Goal: Contribute content: Contribute content

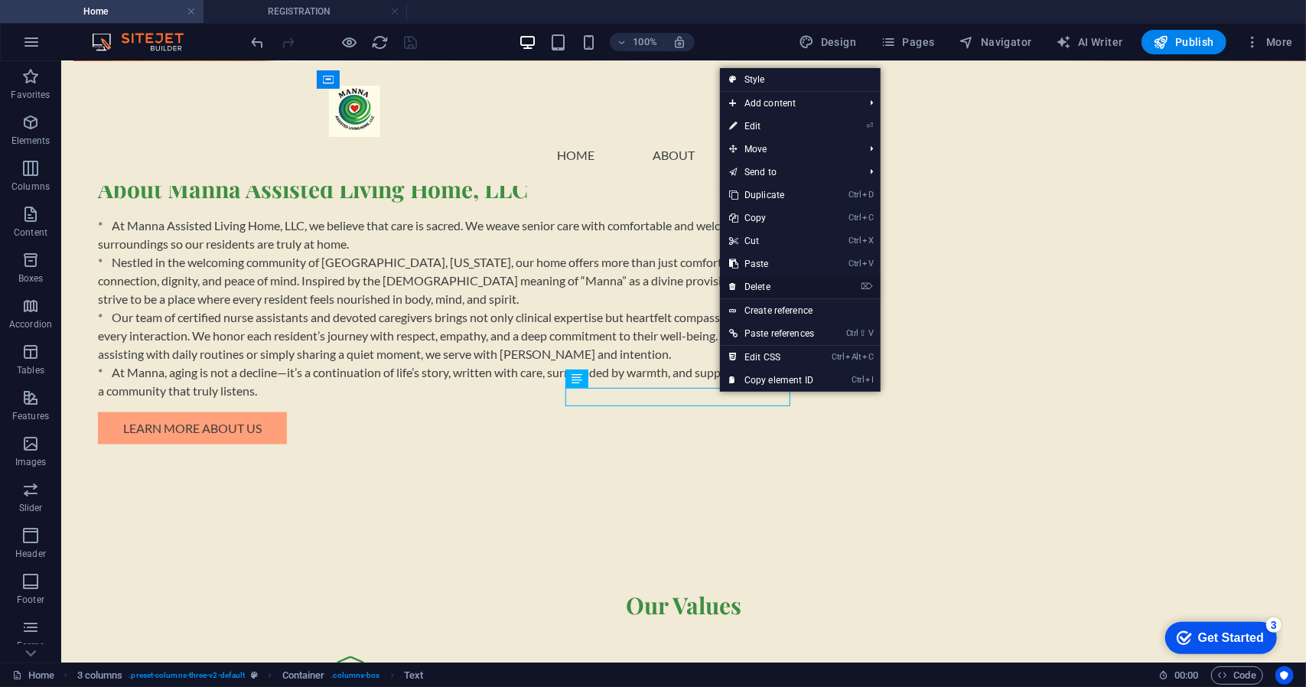
click at [756, 281] on link "⌦ Delete" at bounding box center [771, 286] width 103 height 23
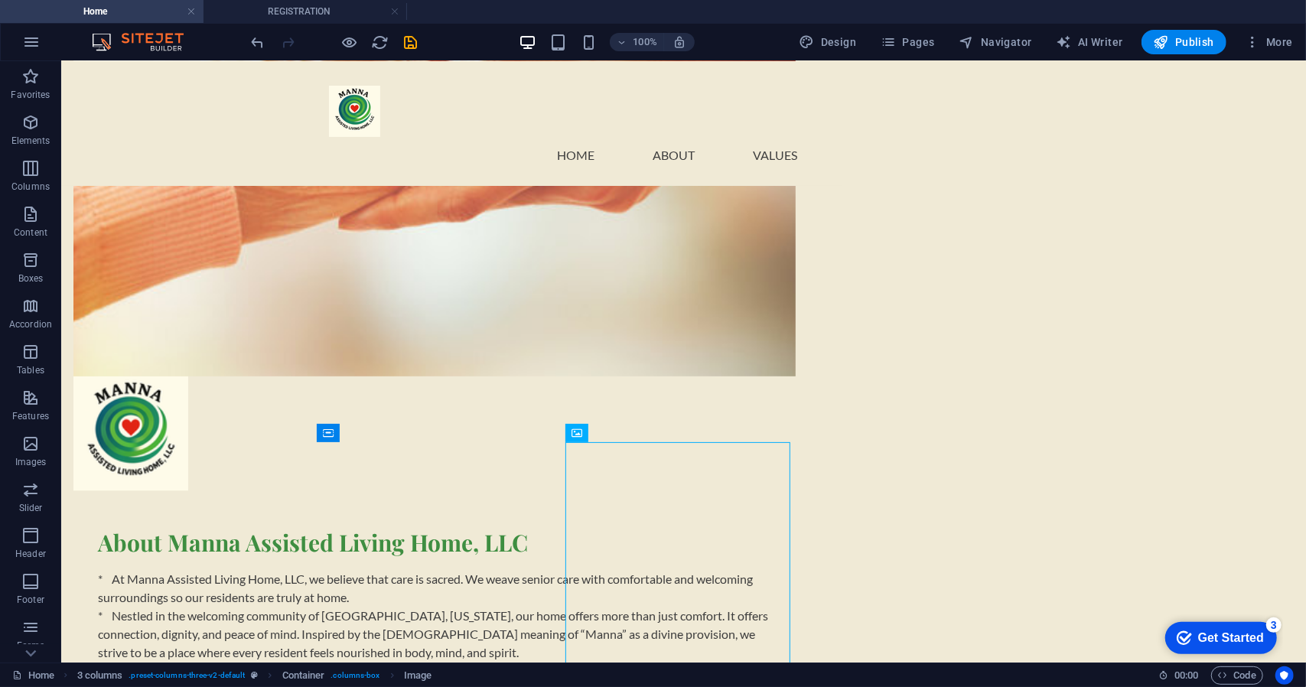
scroll to position [1300, 0]
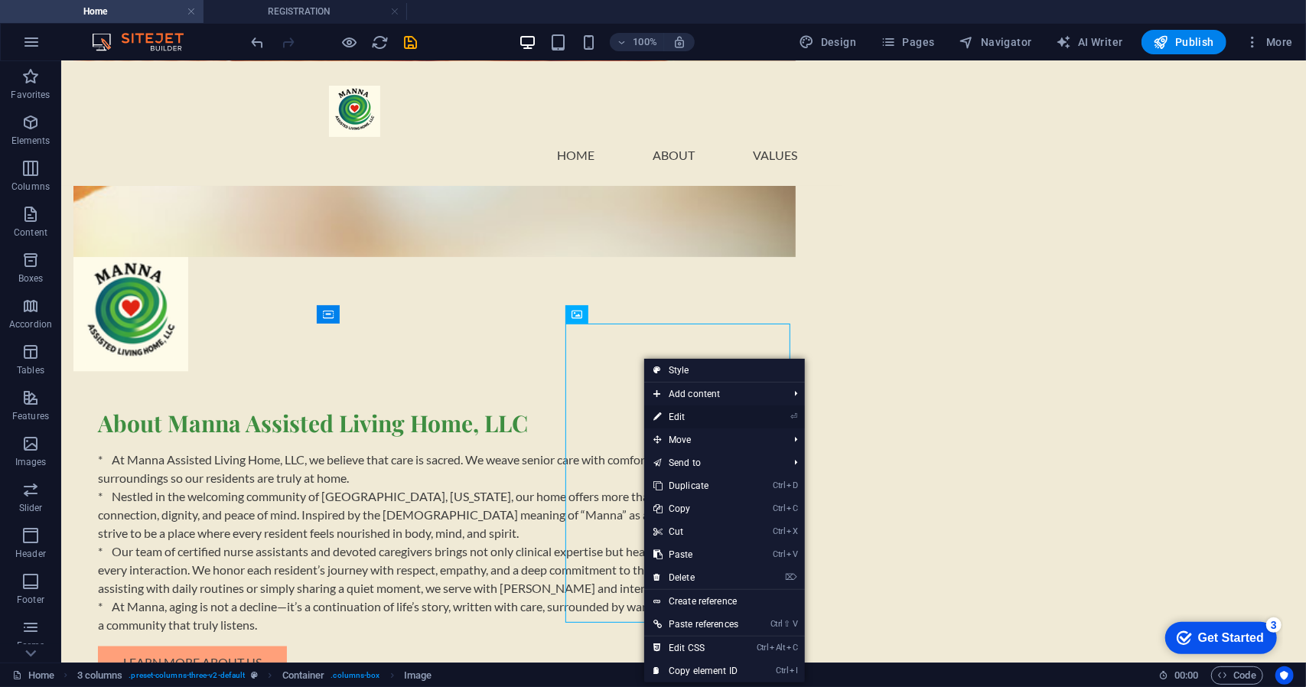
click at [690, 409] on link "⏎ Edit" at bounding box center [695, 416] width 103 height 23
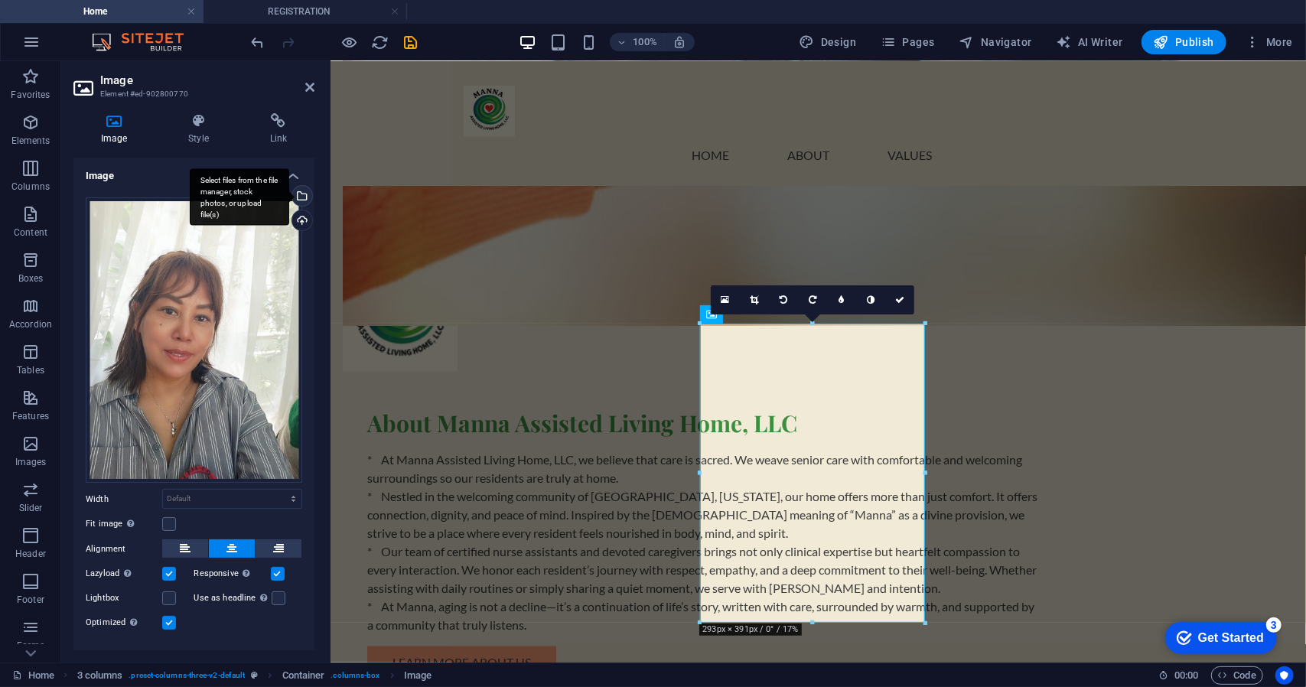
click at [298, 189] on div "Select files from the file manager, stock photos, or upload file(s)" at bounding box center [300, 197] width 23 height 23
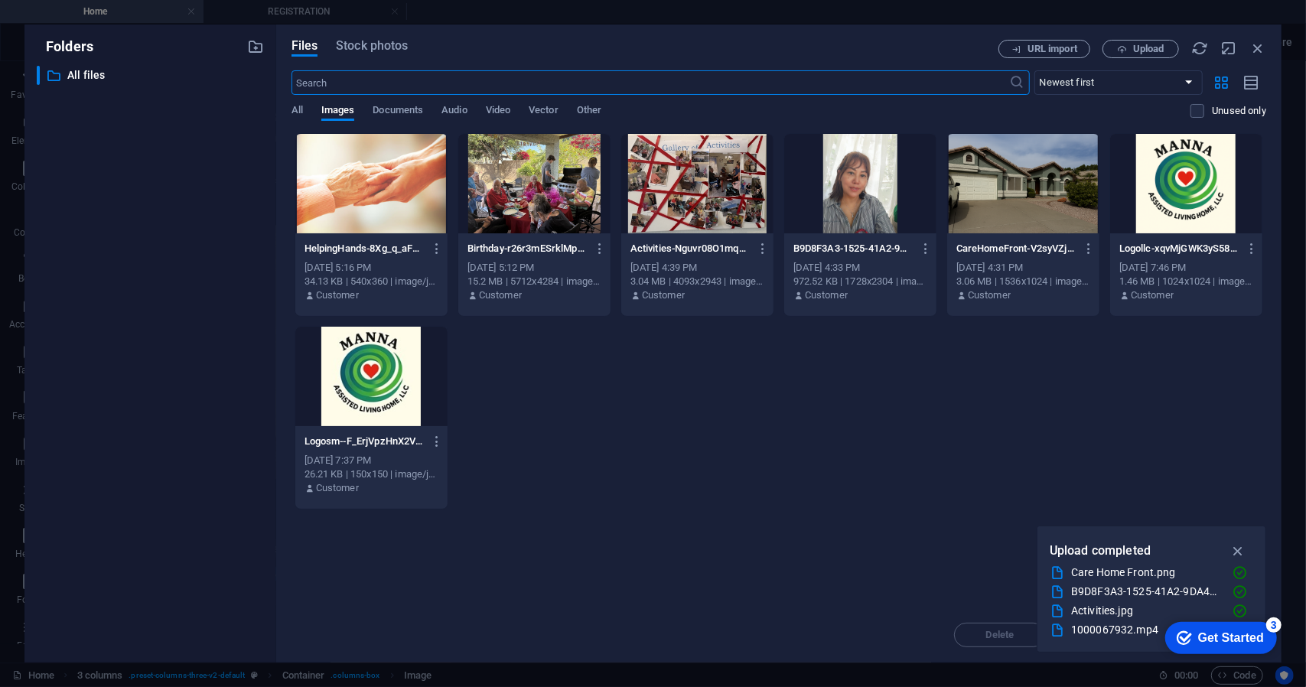
scroll to position [1435, 0]
click at [1151, 51] on span "Upload" at bounding box center [1148, 48] width 31 height 9
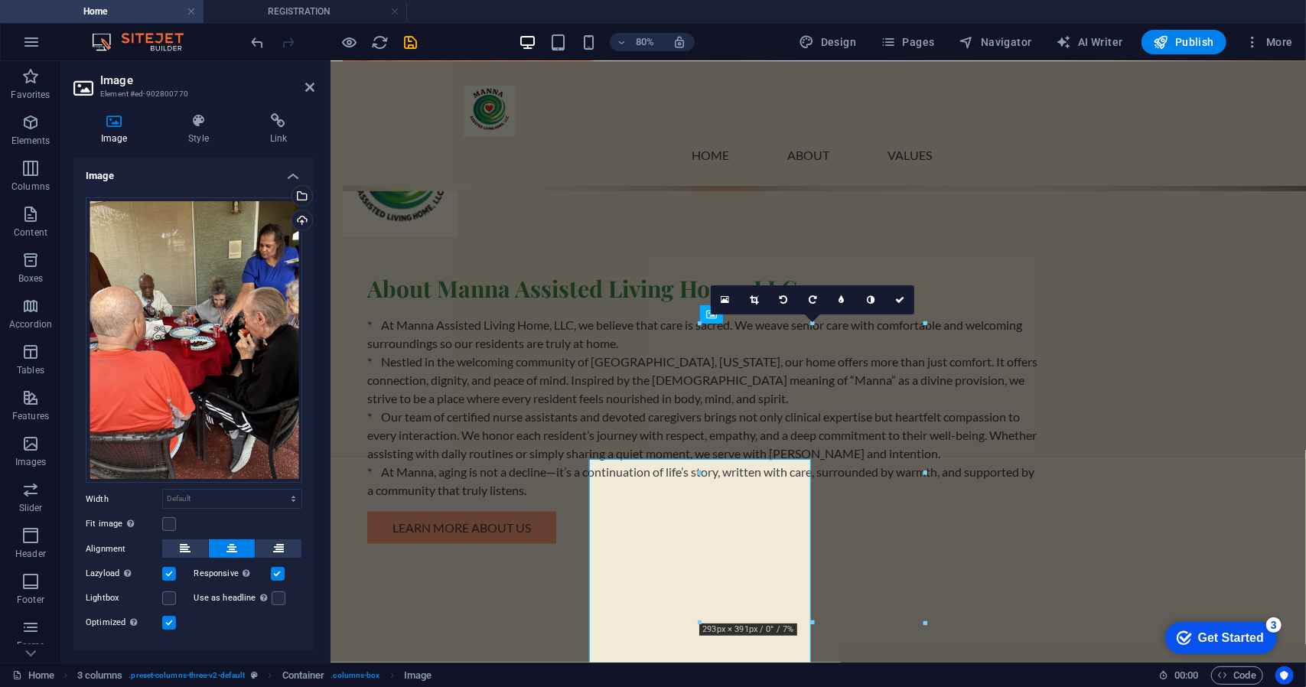
scroll to position [1300, 0]
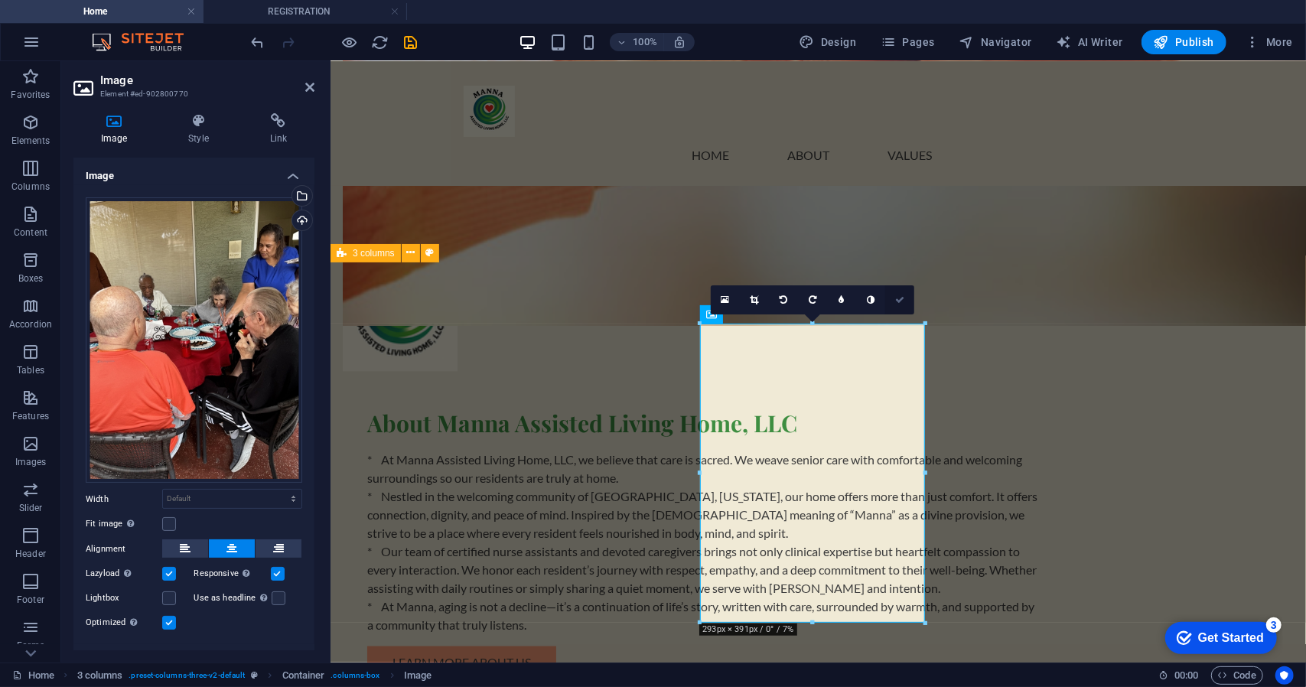
click at [898, 299] on icon at bounding box center [899, 299] width 9 height 9
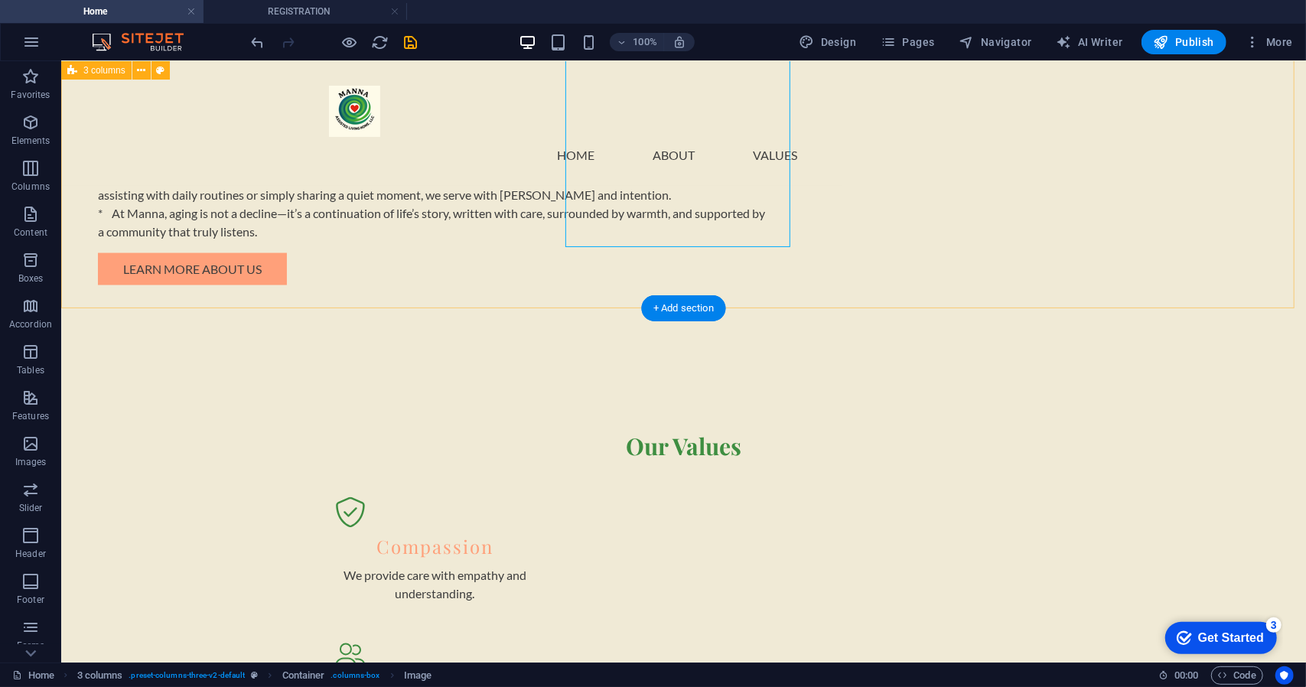
scroll to position [1735, 0]
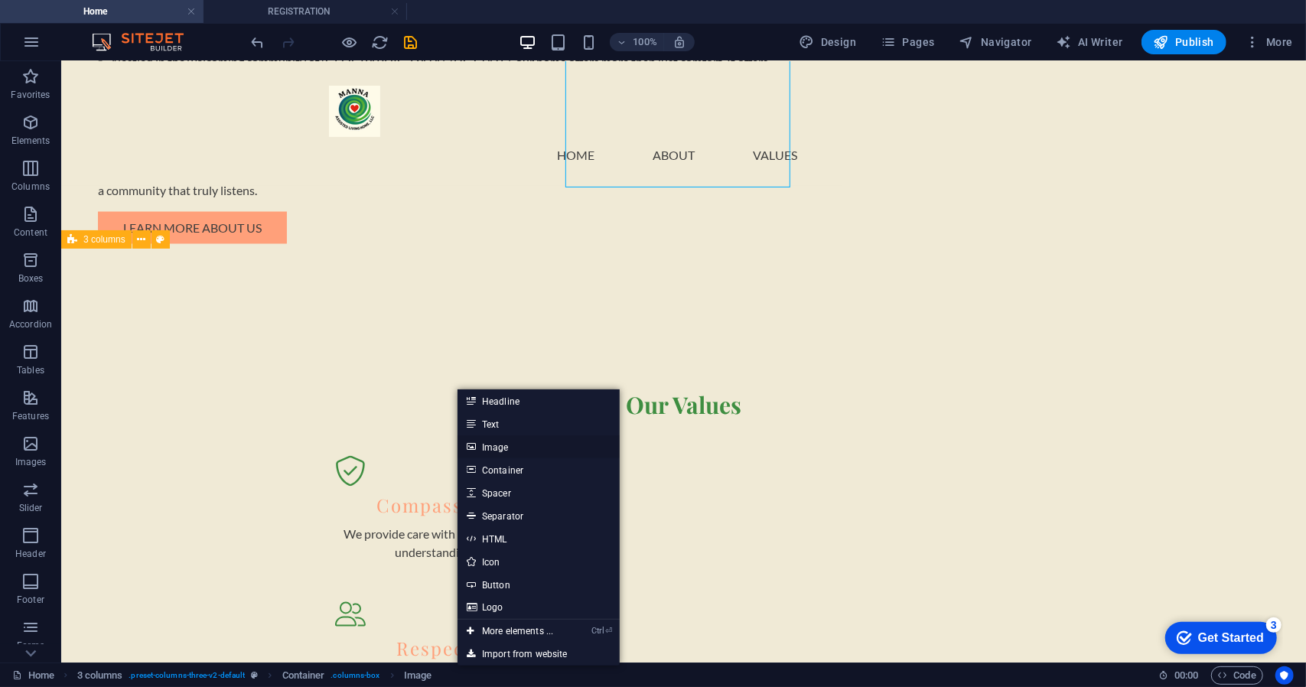
click at [509, 444] on link "Image" at bounding box center [538, 446] width 162 height 23
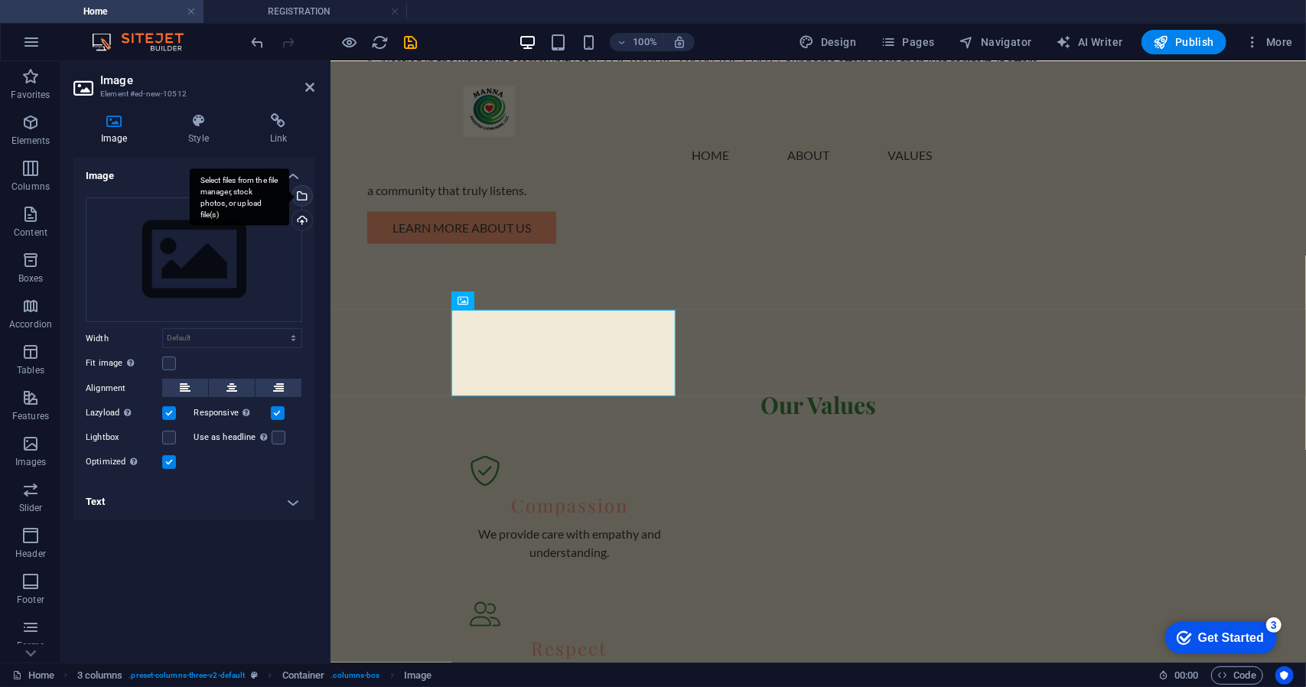
click at [309, 197] on div "Select files from the file manager, stock photos, or upload file(s)" at bounding box center [300, 197] width 23 height 23
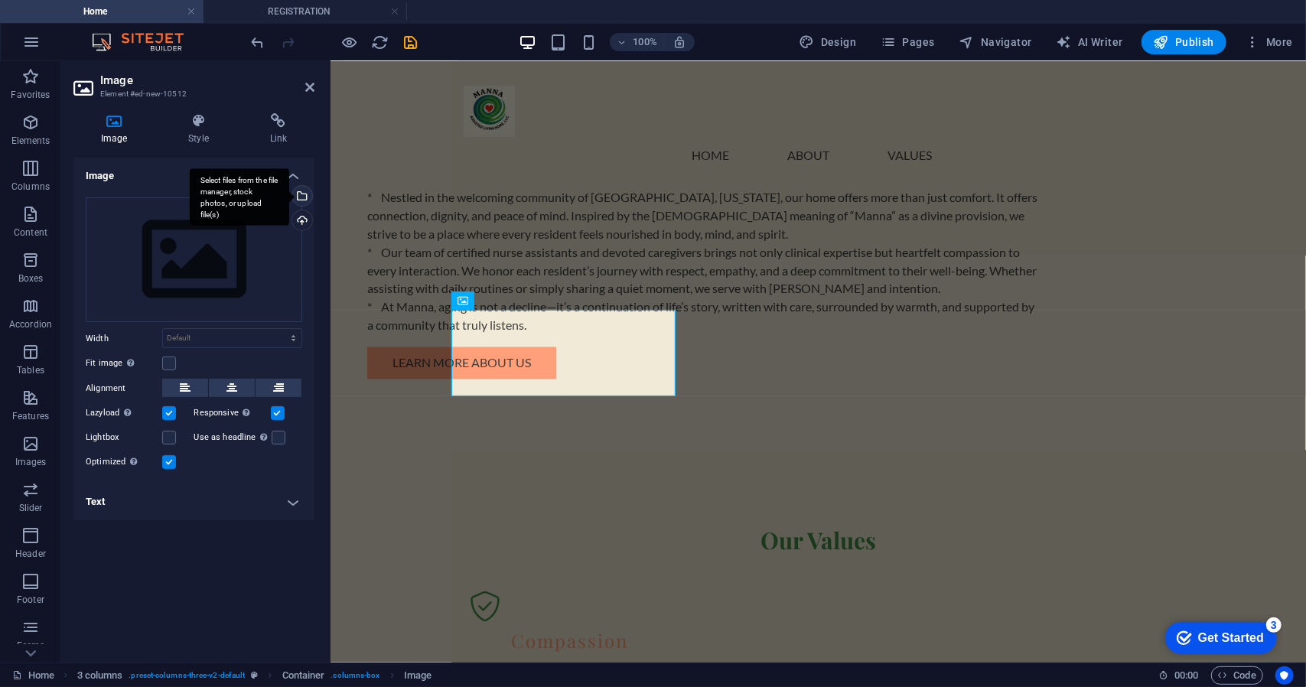
scroll to position [1871, 0]
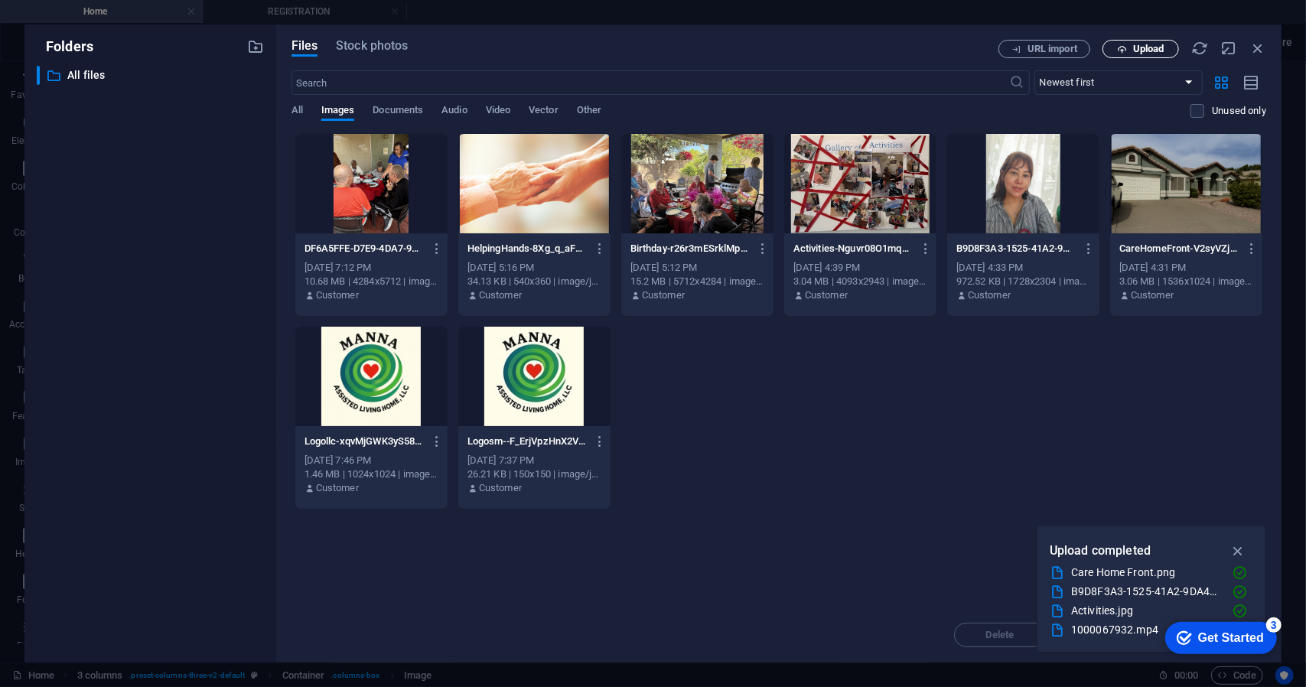
click at [1148, 54] on span "Upload" at bounding box center [1148, 48] width 31 height 9
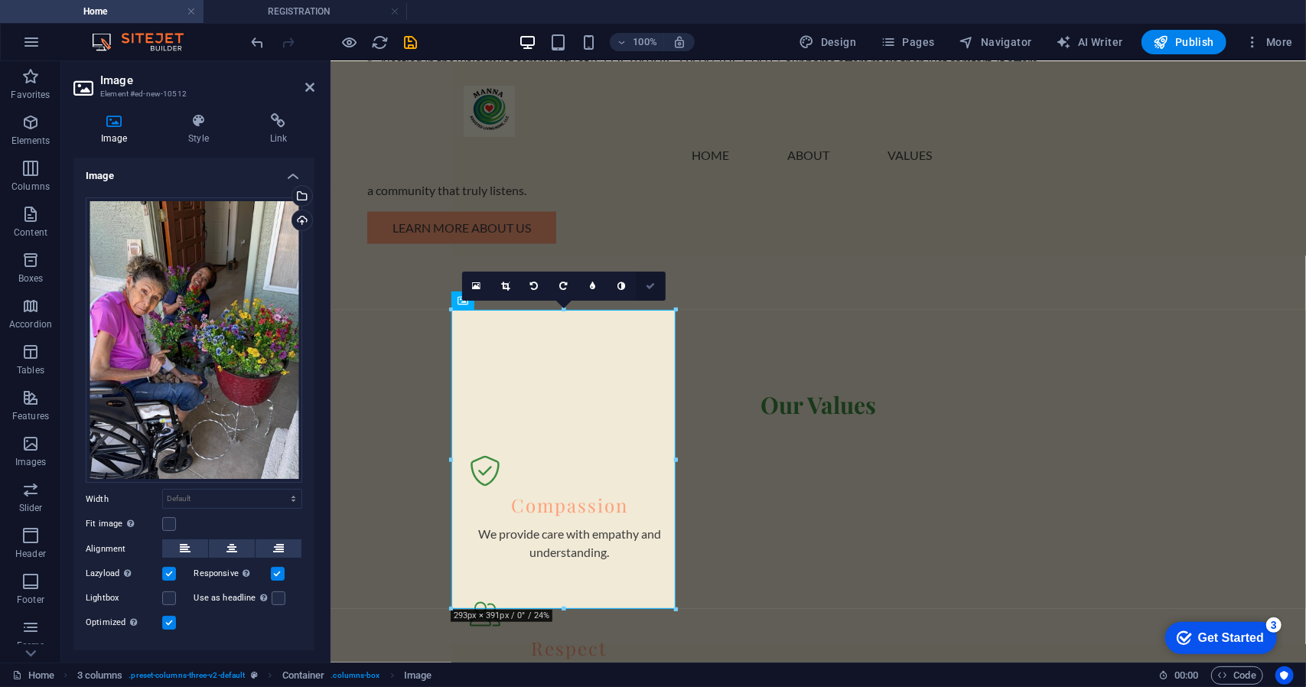
click at [657, 287] on link at bounding box center [650, 286] width 29 height 29
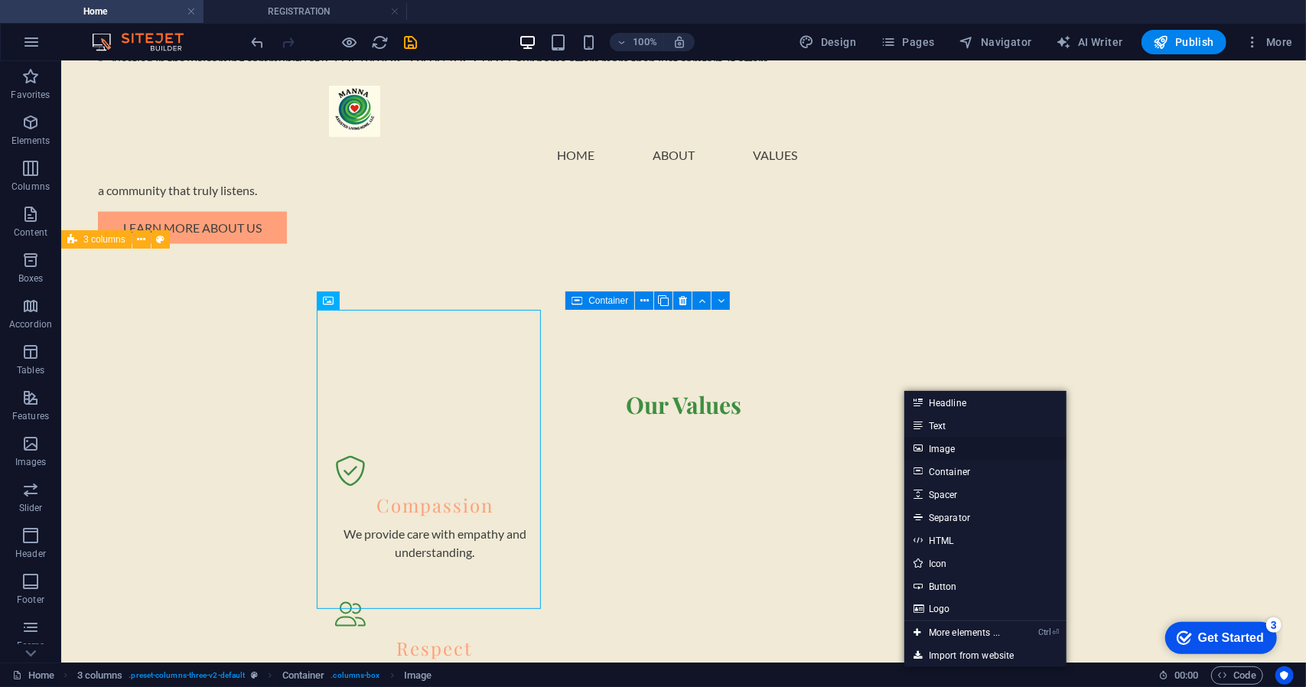
click at [950, 448] on link "Image" at bounding box center [985, 448] width 162 height 23
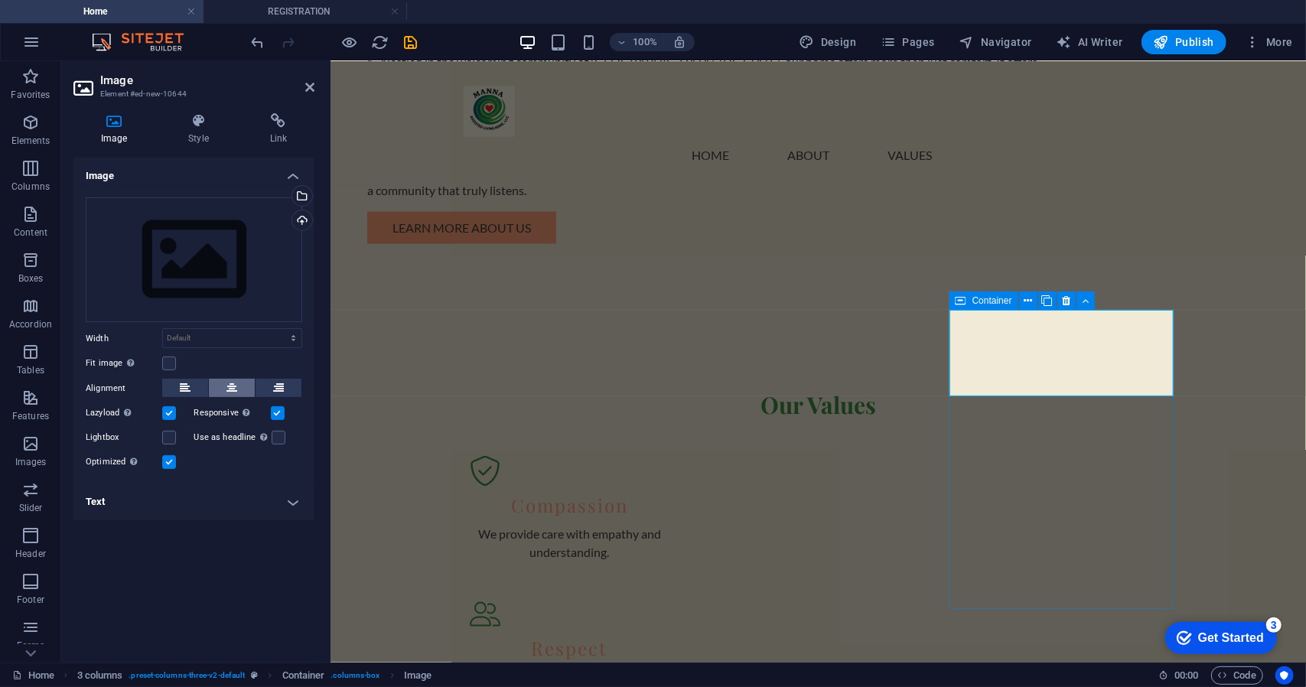
click at [229, 387] on icon at bounding box center [231, 388] width 11 height 18
click at [306, 192] on div "Select files from the file manager, stock photos, or upload file(s)" at bounding box center [300, 197] width 23 height 23
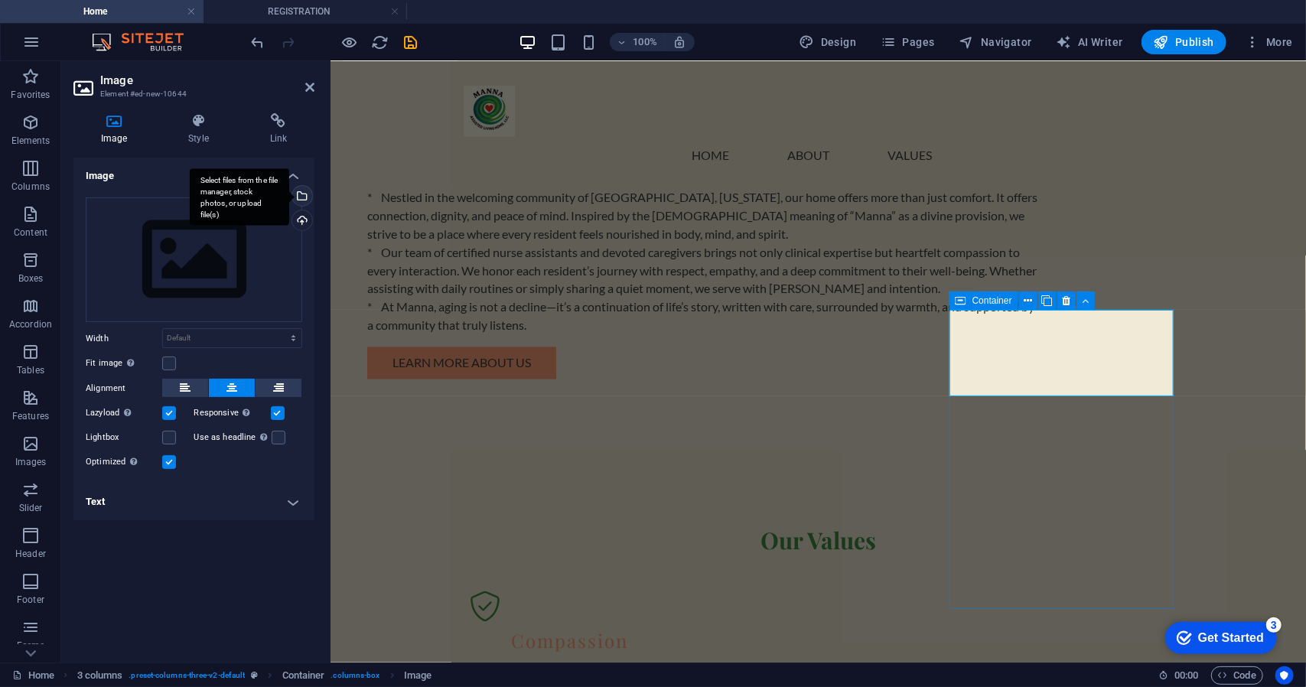
scroll to position [1871, 0]
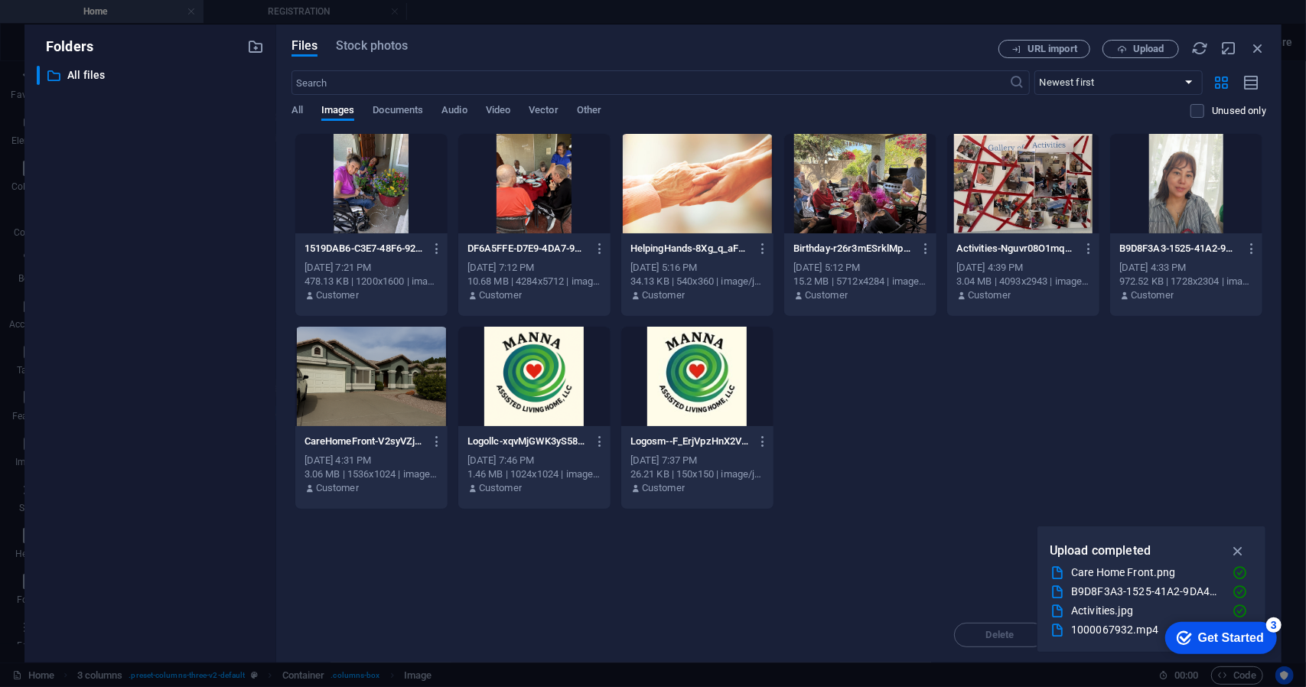
click at [1059, 415] on div "1519DAB6-C3E7-48F6-92B7-5FA6CAF7070D-8ms1xxpAYNuzLbUOMAOIjA.jpeg 1519DAB6-C3E7-…" at bounding box center [778, 321] width 975 height 376
click at [1167, 47] on span "Upload" at bounding box center [1140, 49] width 63 height 10
click at [497, 103] on span "Video" at bounding box center [498, 111] width 24 height 21
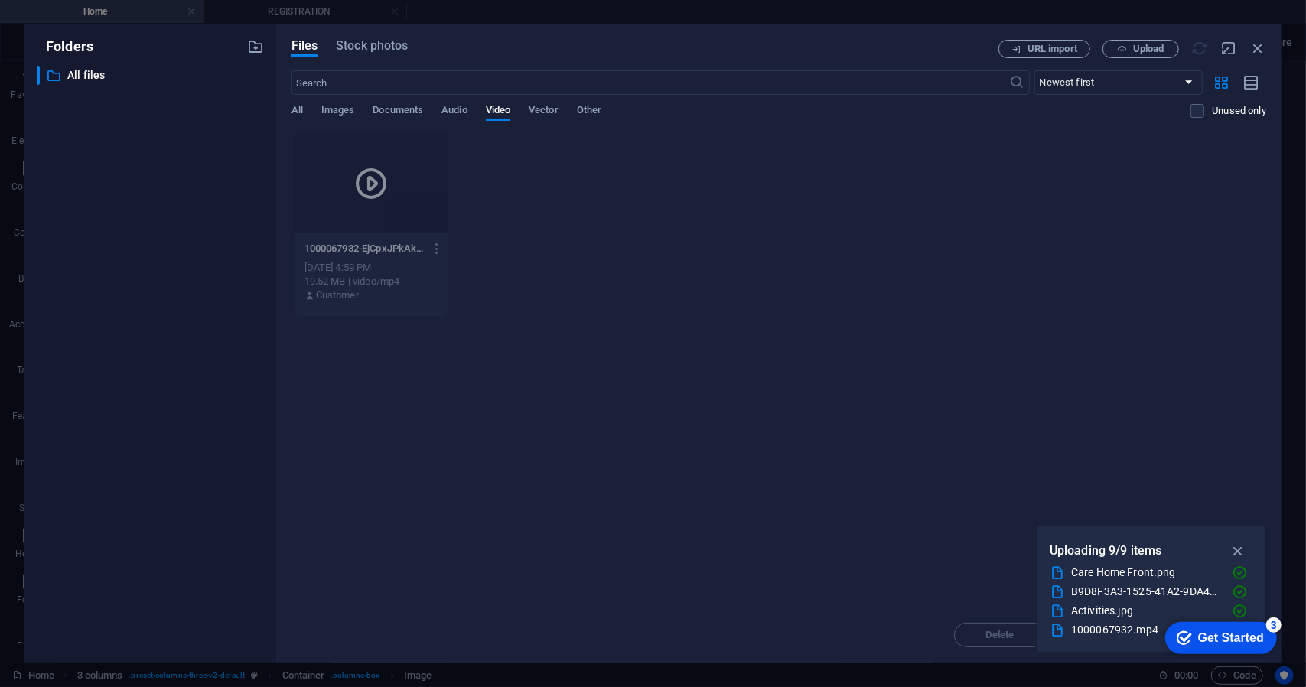
click at [380, 263] on div "[DATE] 4:59 PM" at bounding box center [371, 268] width 134 height 14
click at [438, 248] on icon "button" at bounding box center [437, 249] width 15 height 14
click at [600, 288] on h6 "Preview" at bounding box center [609, 288] width 63 height 18
click at [564, 505] on h6 "Delete" at bounding box center [578, 504] width 63 height 18
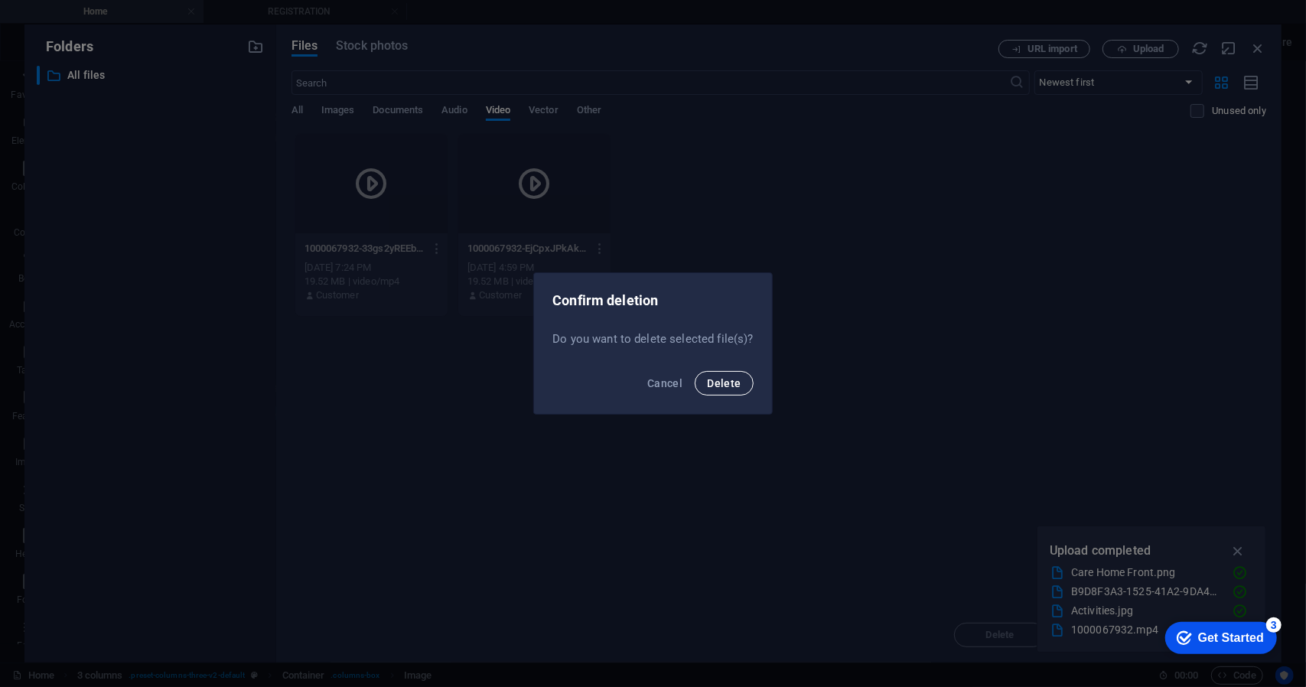
click at [726, 383] on span "Delete" at bounding box center [724, 383] width 34 height 12
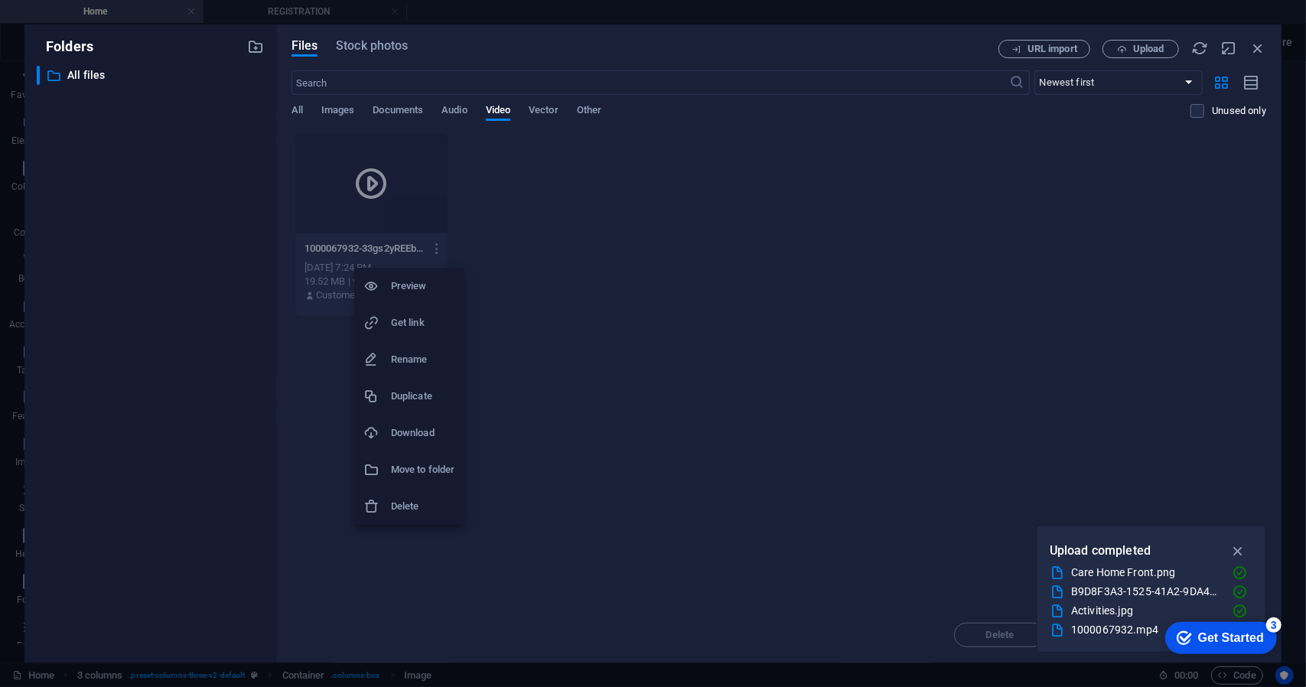
click at [427, 495] on li "Delete" at bounding box center [408, 506] width 109 height 37
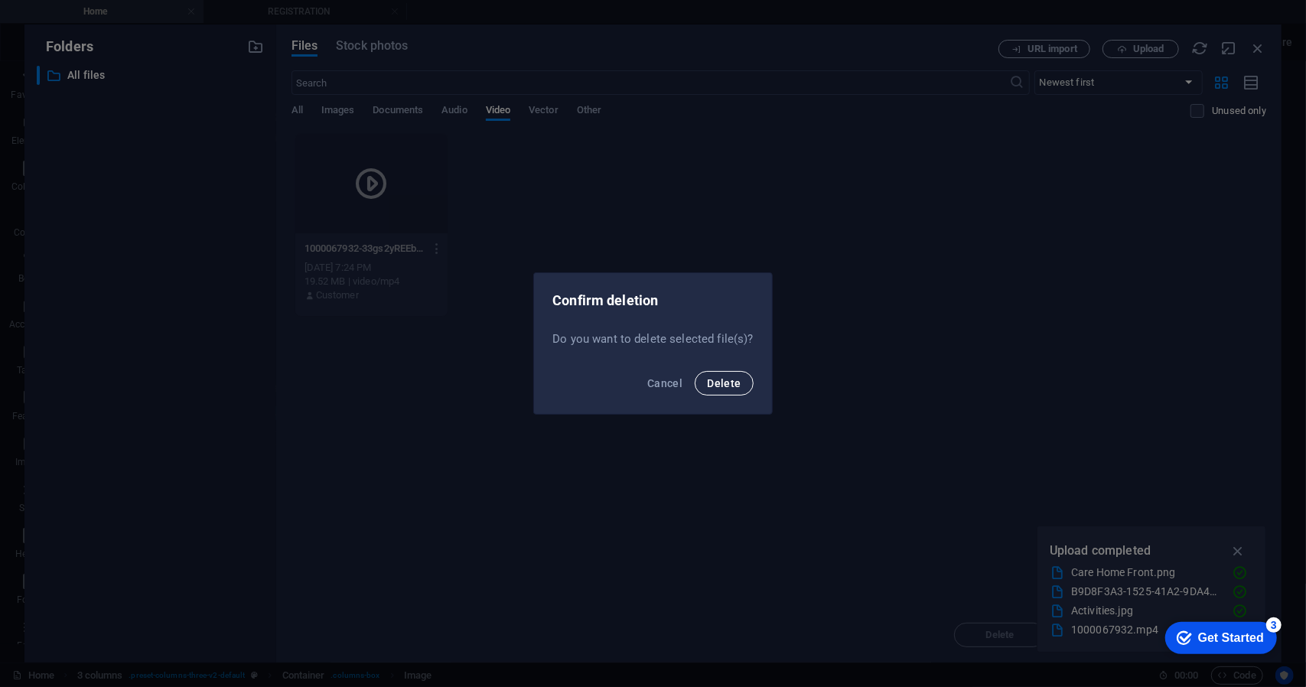
click at [718, 390] on button "Delete" at bounding box center [724, 383] width 58 height 24
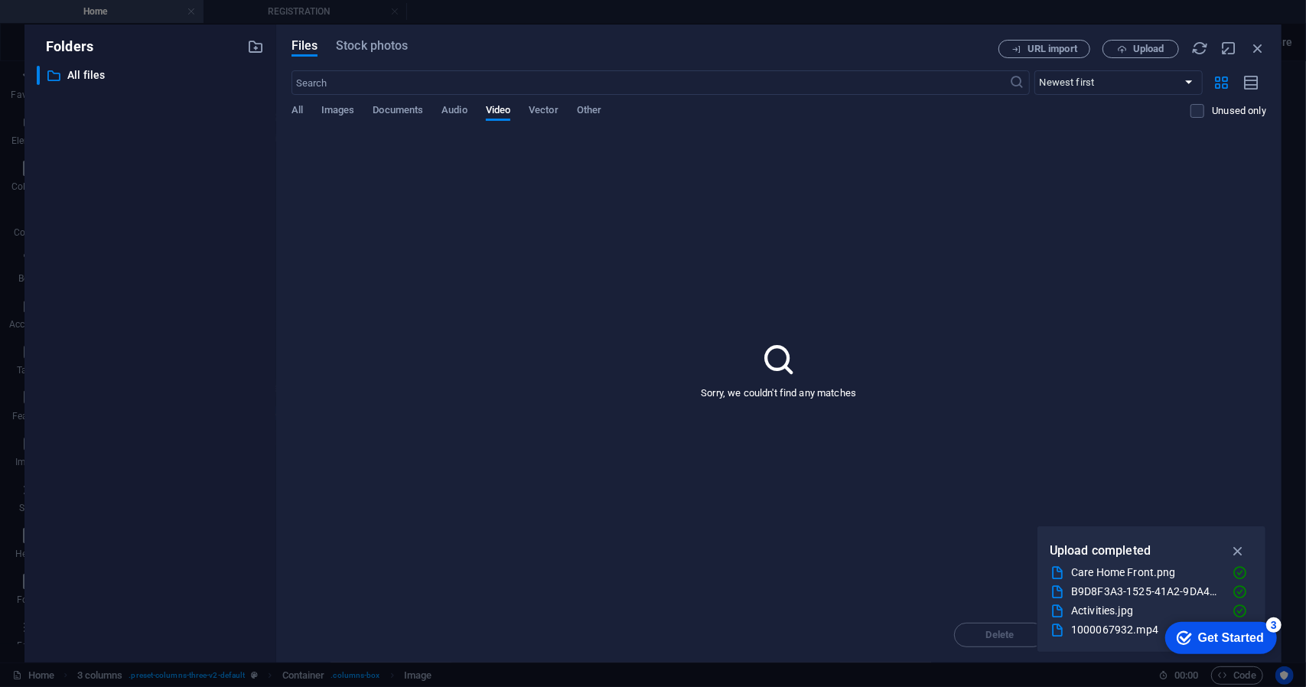
click at [1161, 347] on div "Sorry, we couldn't find any matches" at bounding box center [778, 370] width 975 height 474
click at [1157, 47] on span "Upload" at bounding box center [1148, 48] width 31 height 9
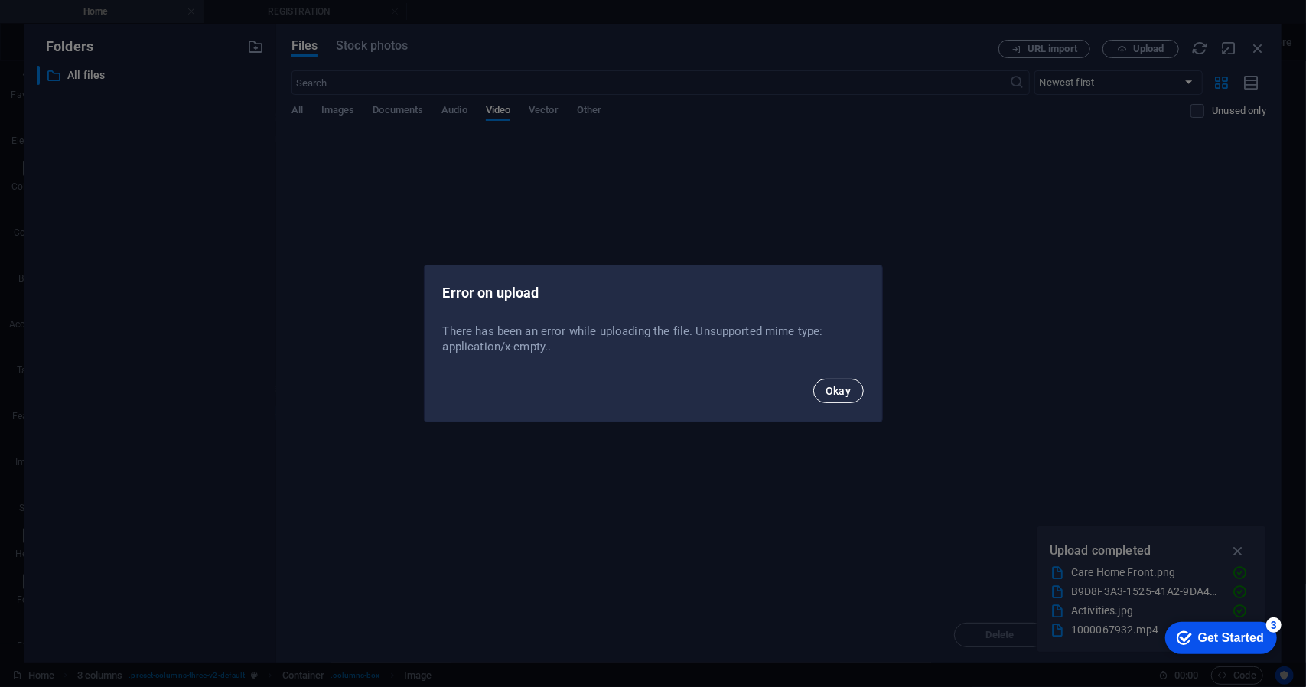
click at [854, 384] on button "Okay" at bounding box center [838, 391] width 50 height 24
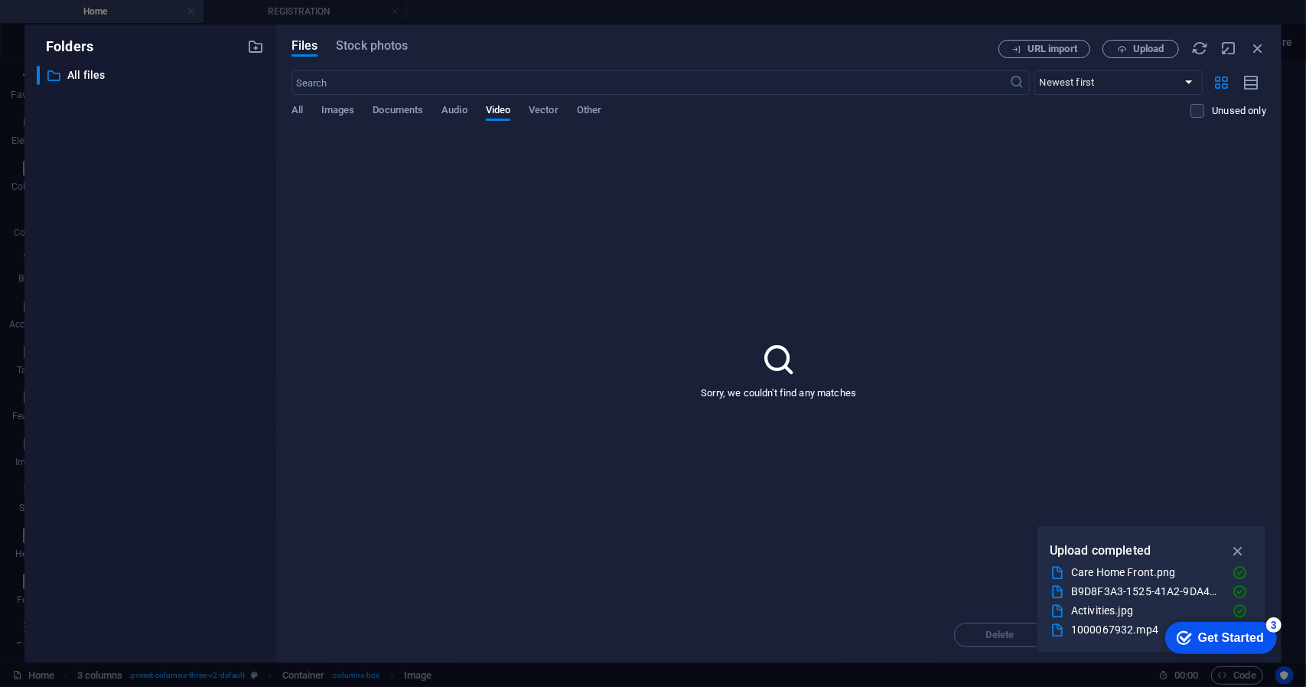
click at [773, 359] on icon at bounding box center [779, 359] width 38 height 38
click at [1149, 46] on span "Upload" at bounding box center [1148, 48] width 31 height 9
click at [1254, 50] on icon "button" at bounding box center [1257, 48] width 17 height 17
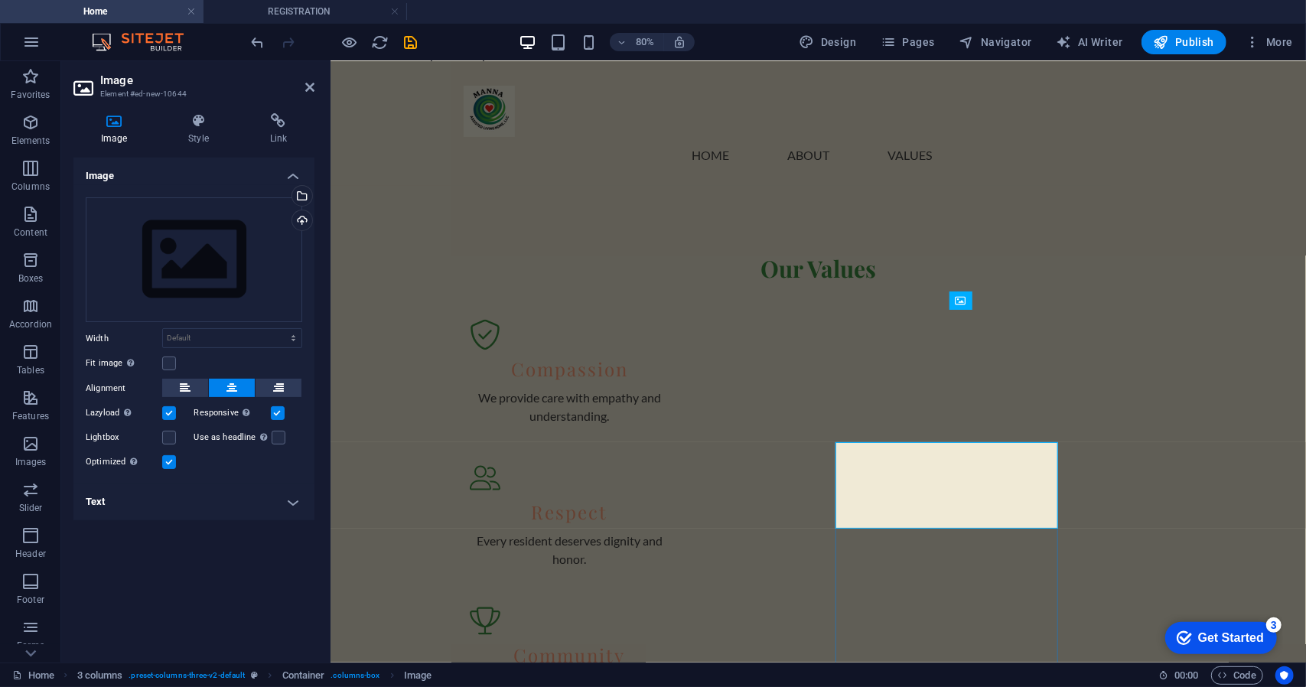
scroll to position [1735, 0]
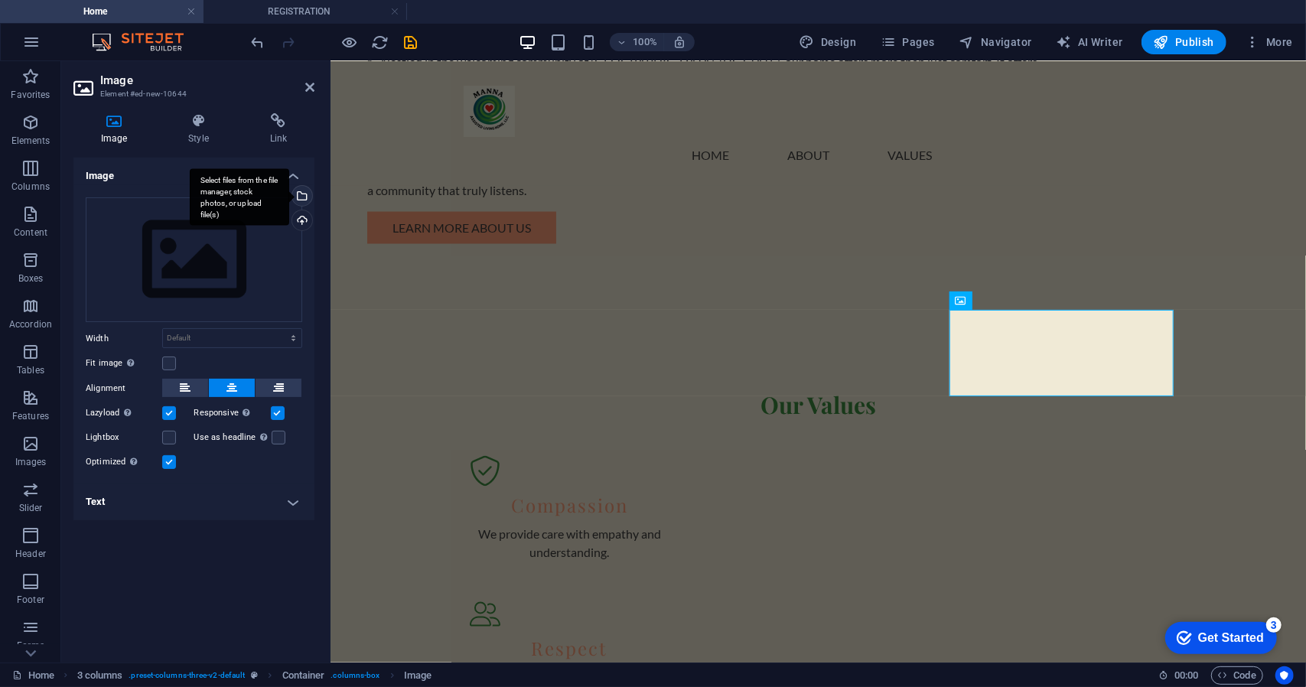
click at [306, 187] on div "Select files from the file manager, stock photos, or upload file(s)" at bounding box center [300, 197] width 23 height 23
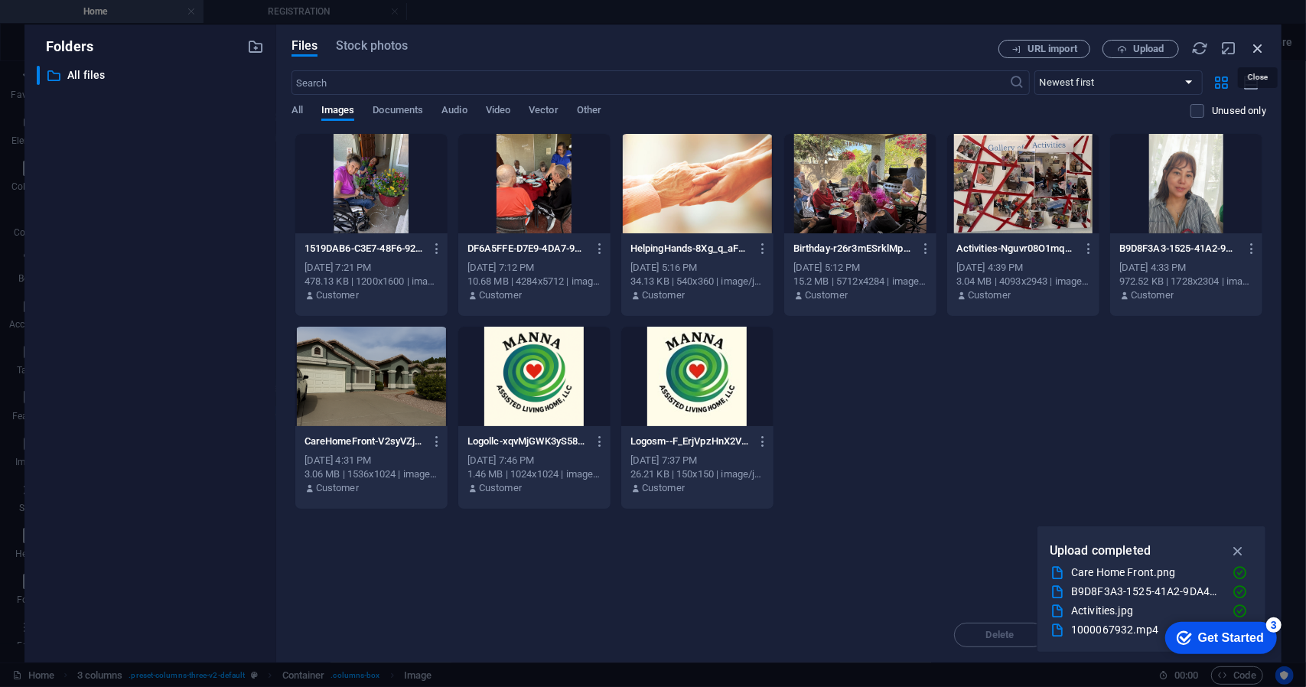
drag, startPoint x: 1255, startPoint y: 50, endPoint x: 864, endPoint y: 41, distance: 391.0
click at [1255, 50] on icon "button" at bounding box center [1257, 48] width 17 height 17
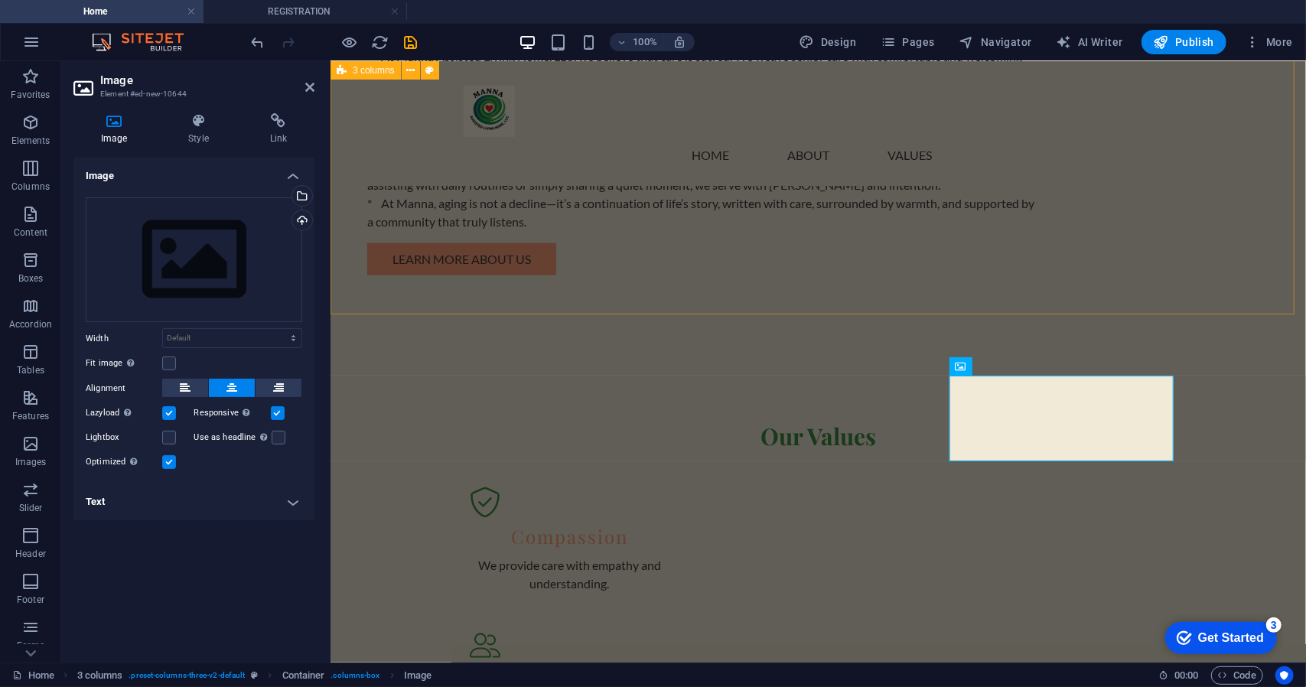
scroll to position [1811, 0]
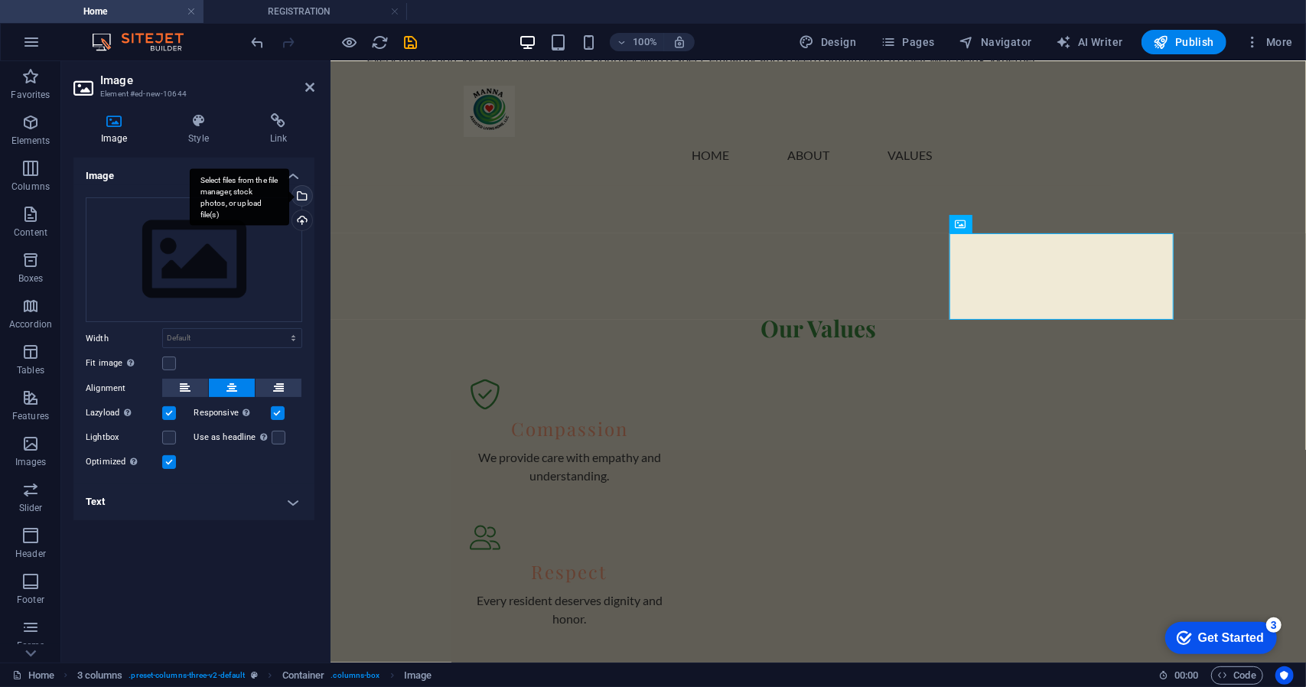
click at [305, 192] on div "Select files from the file manager, stock photos, or upload file(s)" at bounding box center [300, 197] width 23 height 23
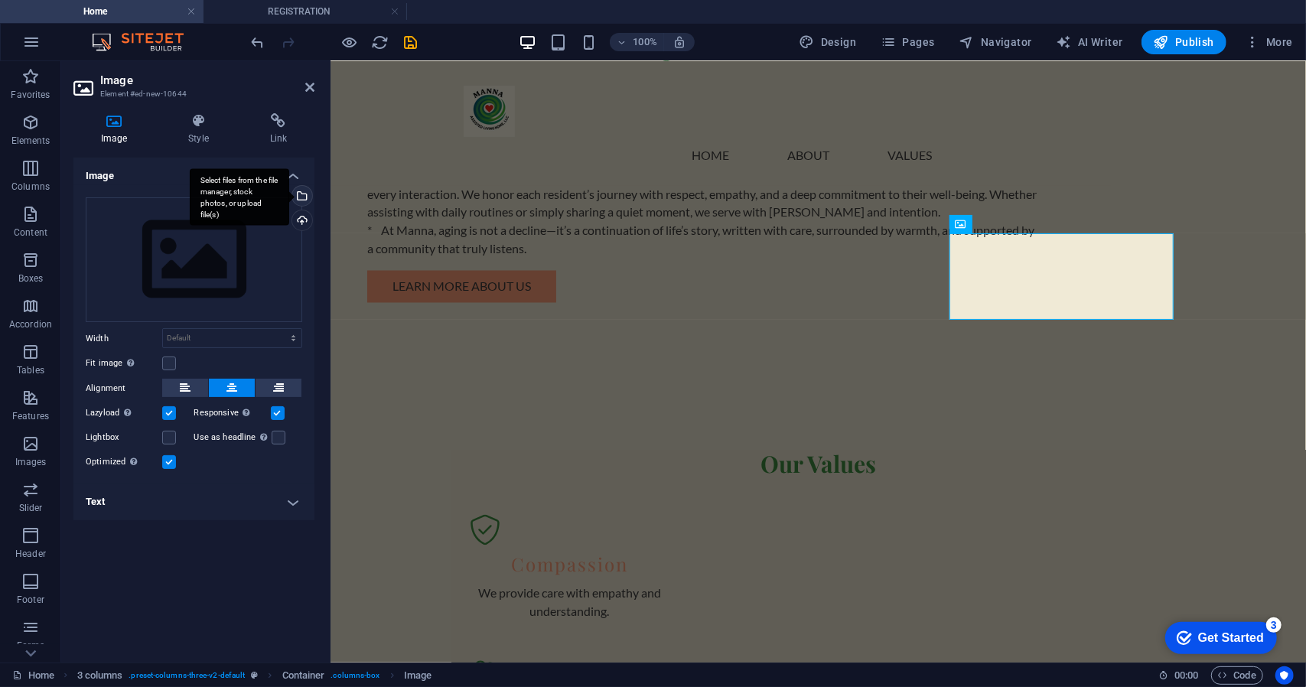
scroll to position [1948, 0]
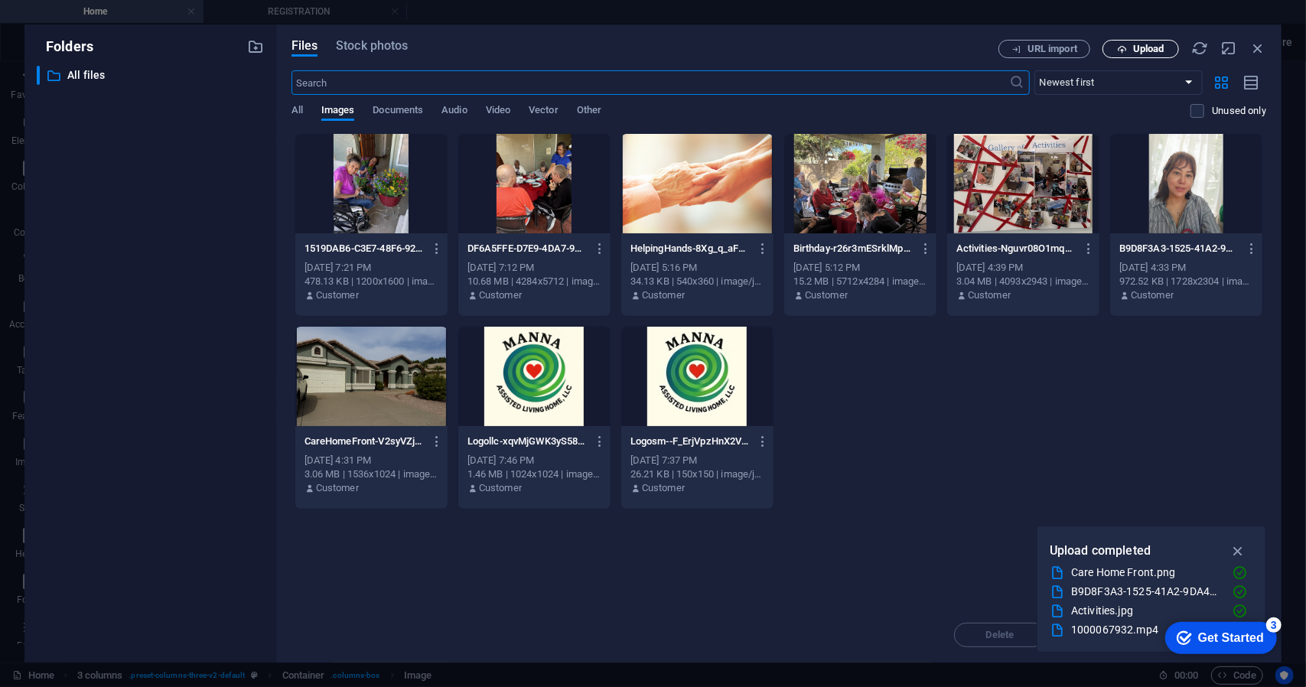
click at [1161, 52] on span "Upload" at bounding box center [1148, 48] width 31 height 9
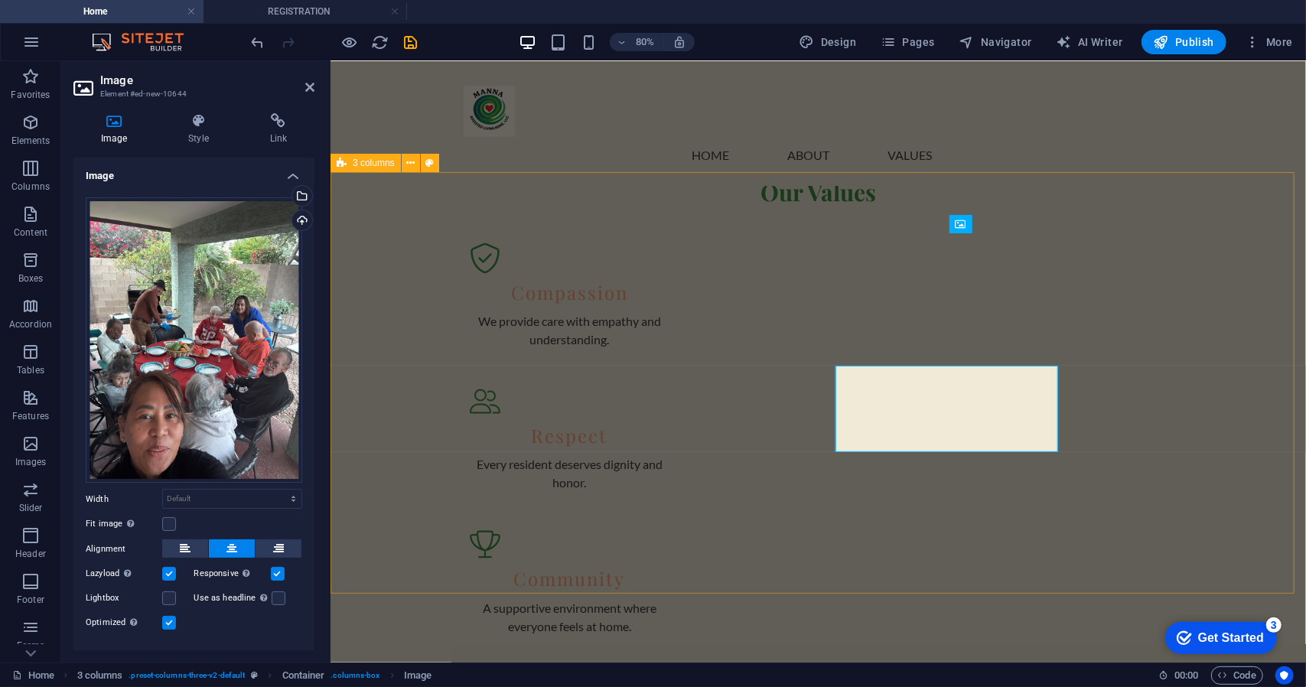
scroll to position [1811, 0]
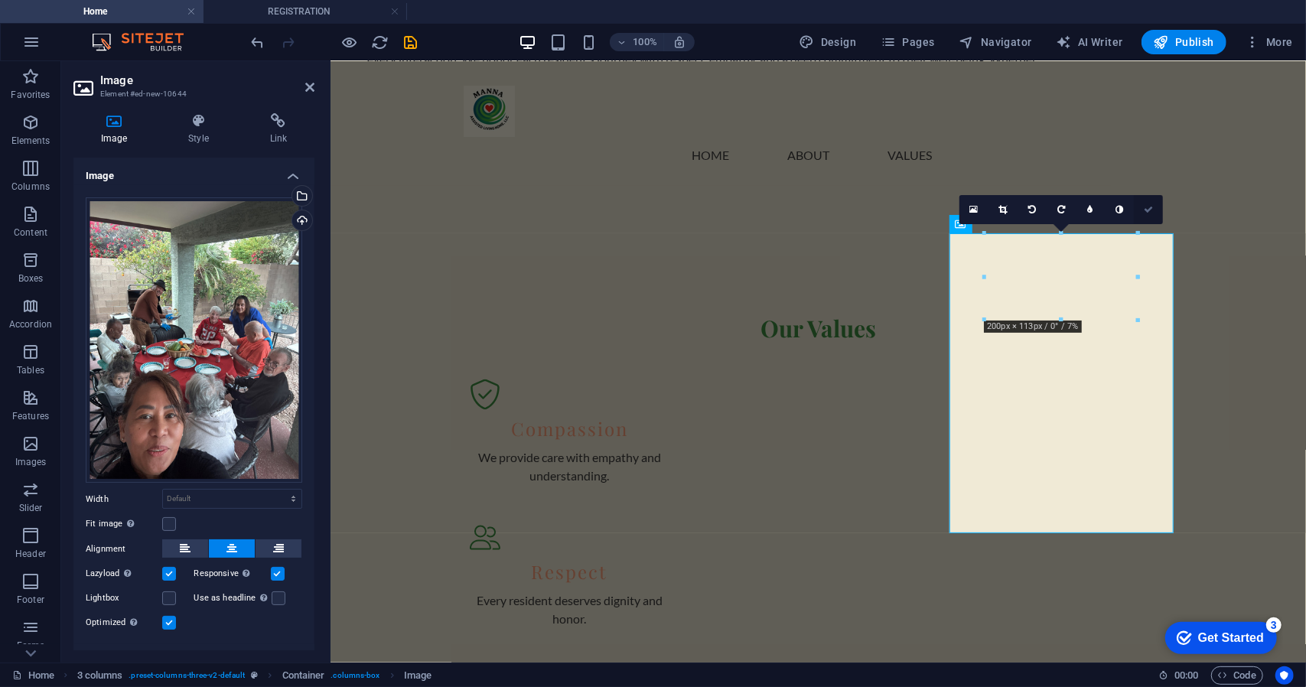
click at [1152, 206] on icon at bounding box center [1148, 209] width 9 height 9
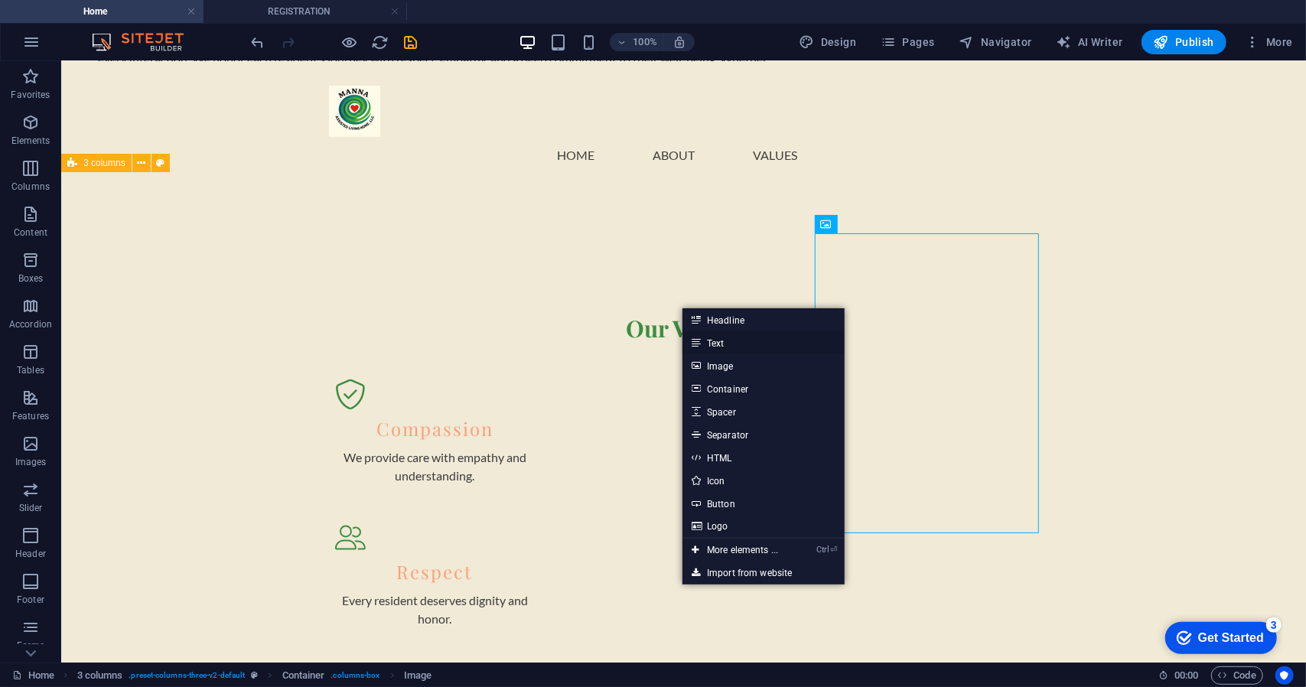
click at [726, 336] on link "Text" at bounding box center [763, 342] width 162 height 23
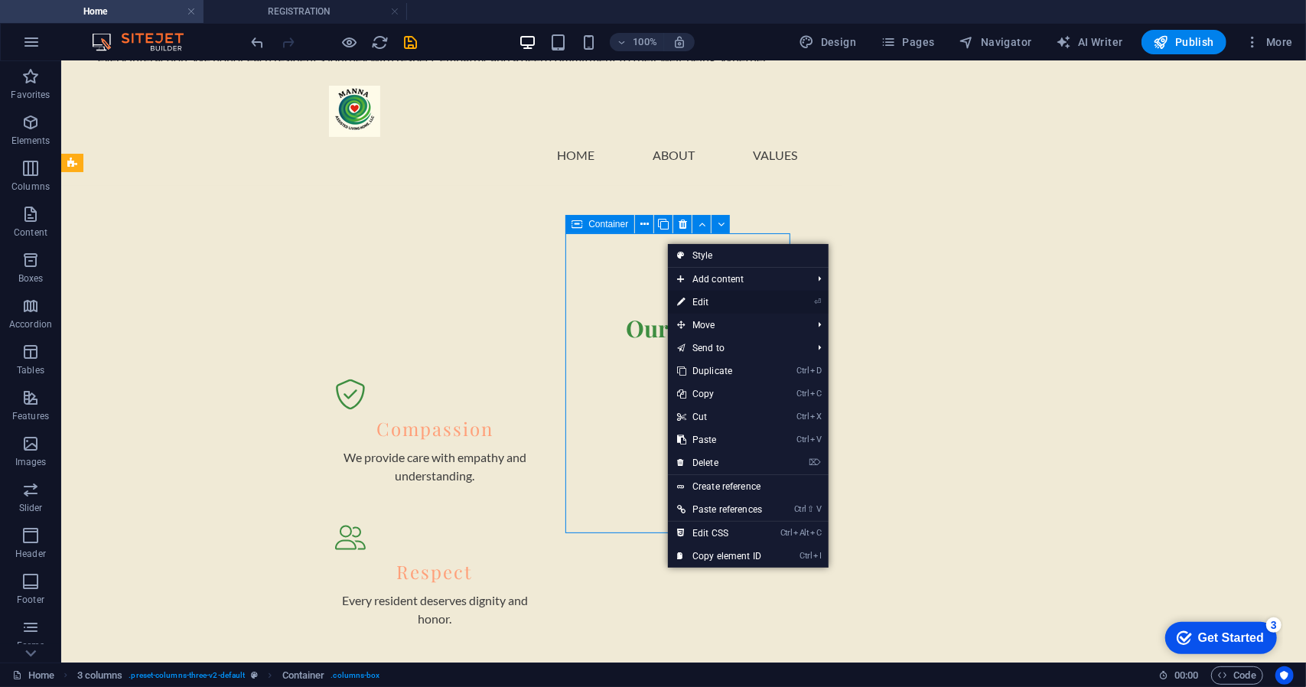
click at [701, 296] on link "⏎ Edit" at bounding box center [719, 302] width 103 height 23
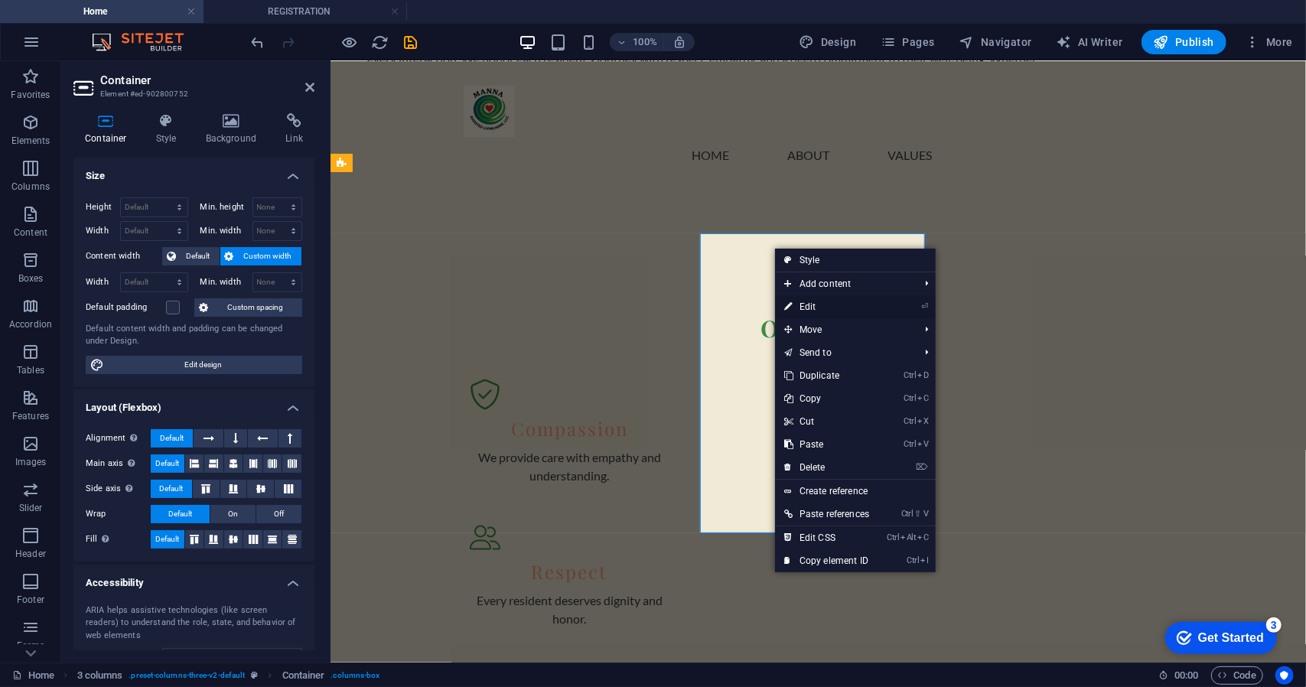
click at [826, 308] on link "⏎ Edit" at bounding box center [826, 306] width 103 height 23
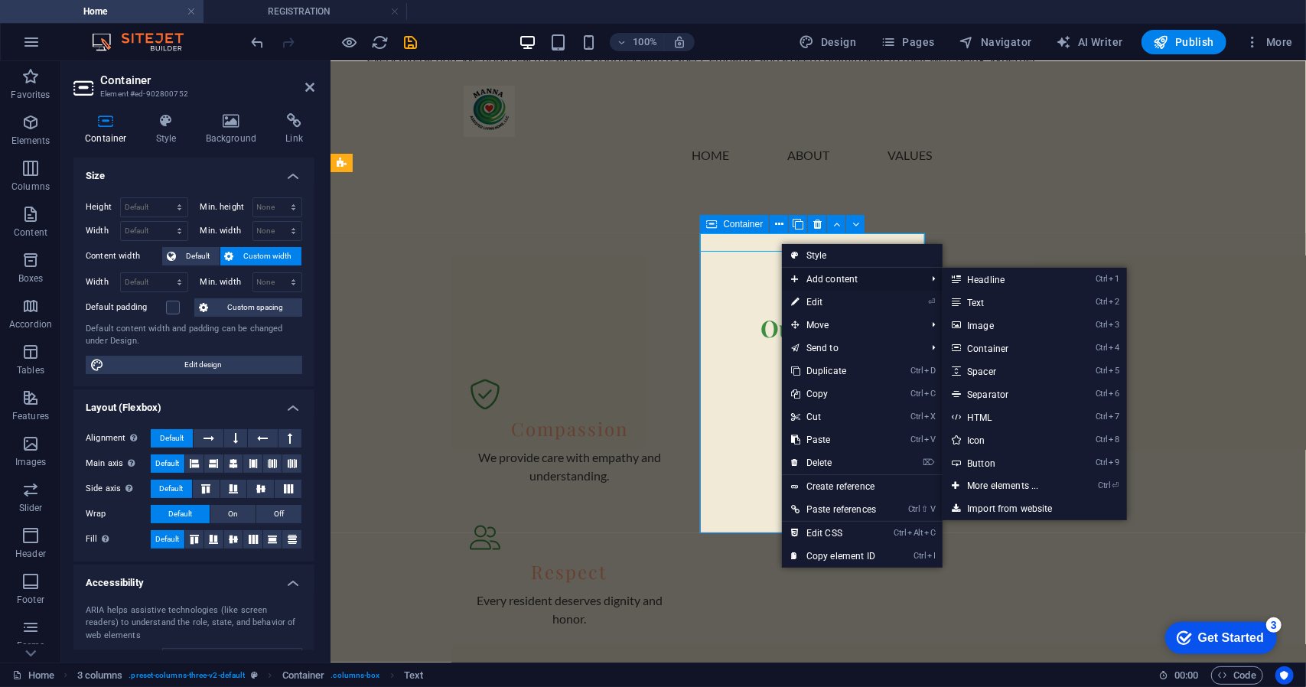
click at [822, 274] on span "Add content" at bounding box center [851, 279] width 138 height 23
click at [977, 275] on link "Ctrl 1 Headline" at bounding box center [1005, 279] width 126 height 23
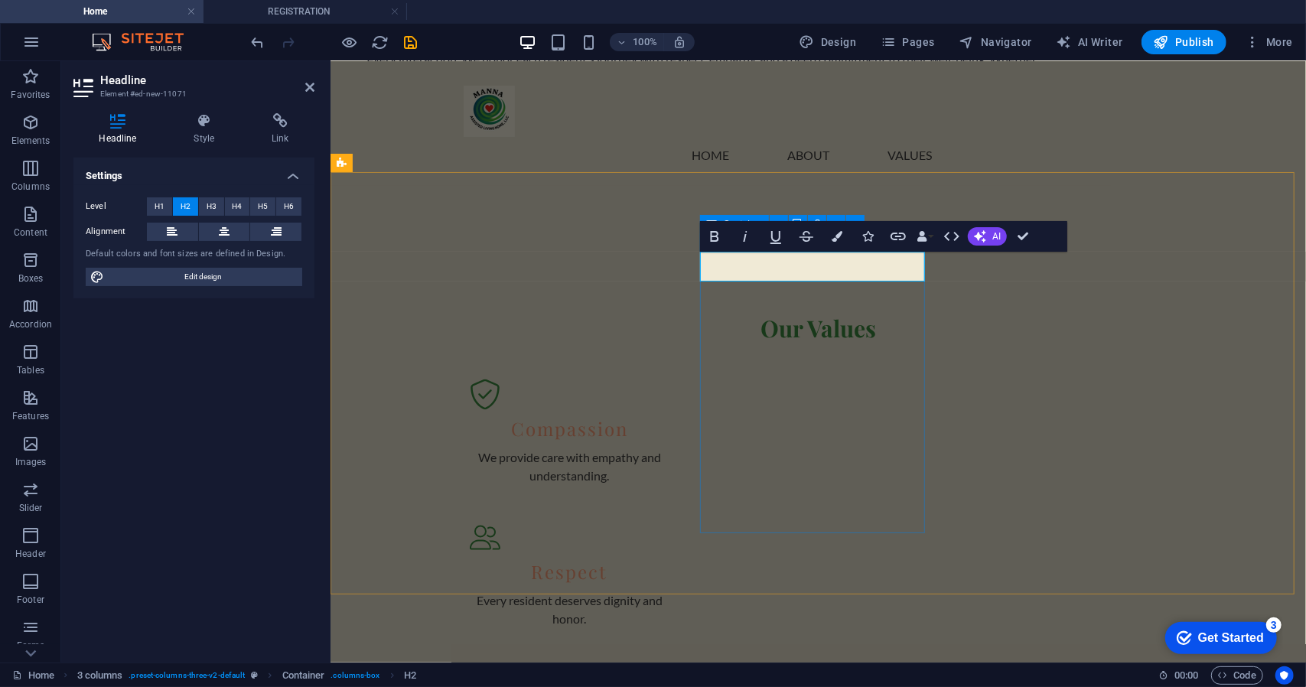
click at [234, 236] on button at bounding box center [224, 232] width 51 height 18
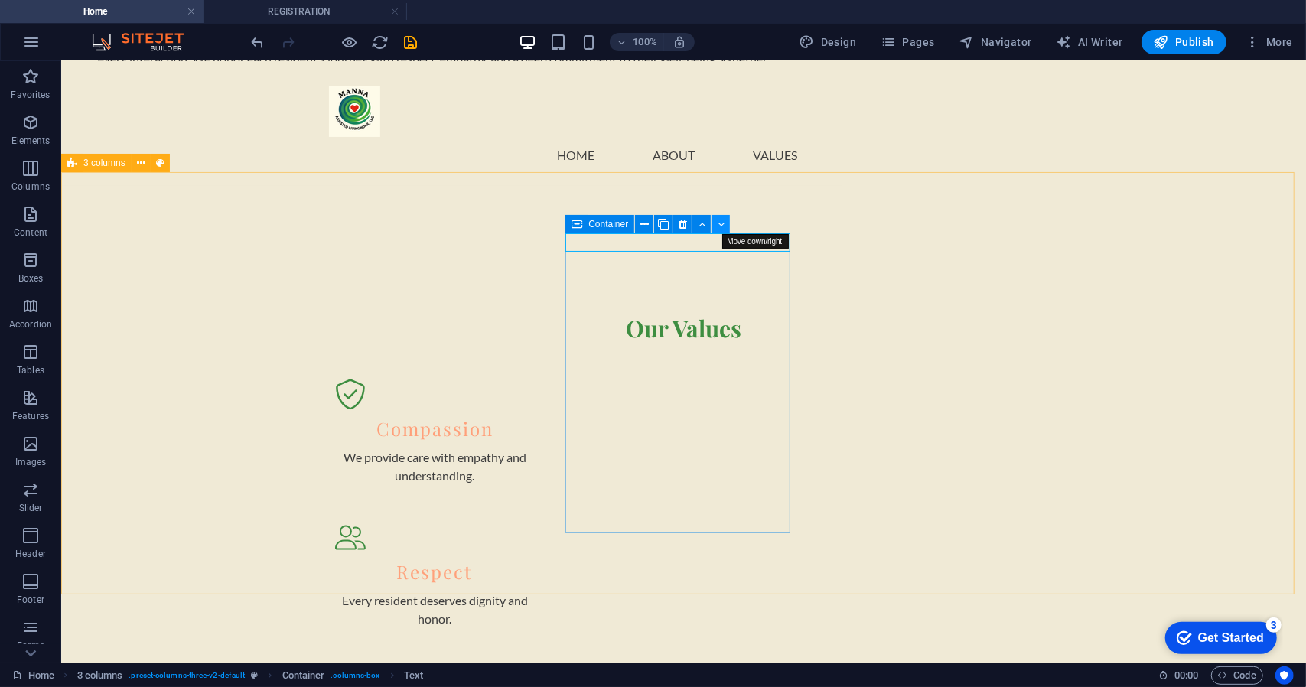
click at [722, 226] on icon at bounding box center [721, 224] width 7 height 16
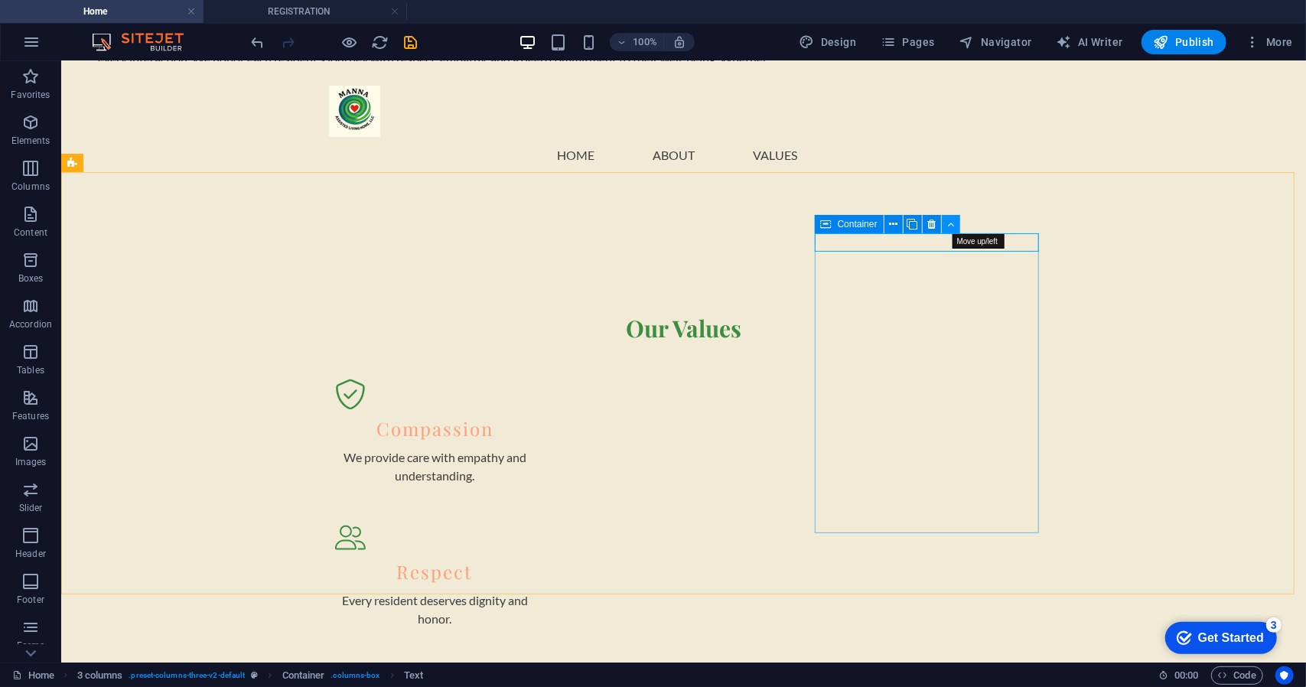
click at [959, 232] on button at bounding box center [951, 224] width 18 height 18
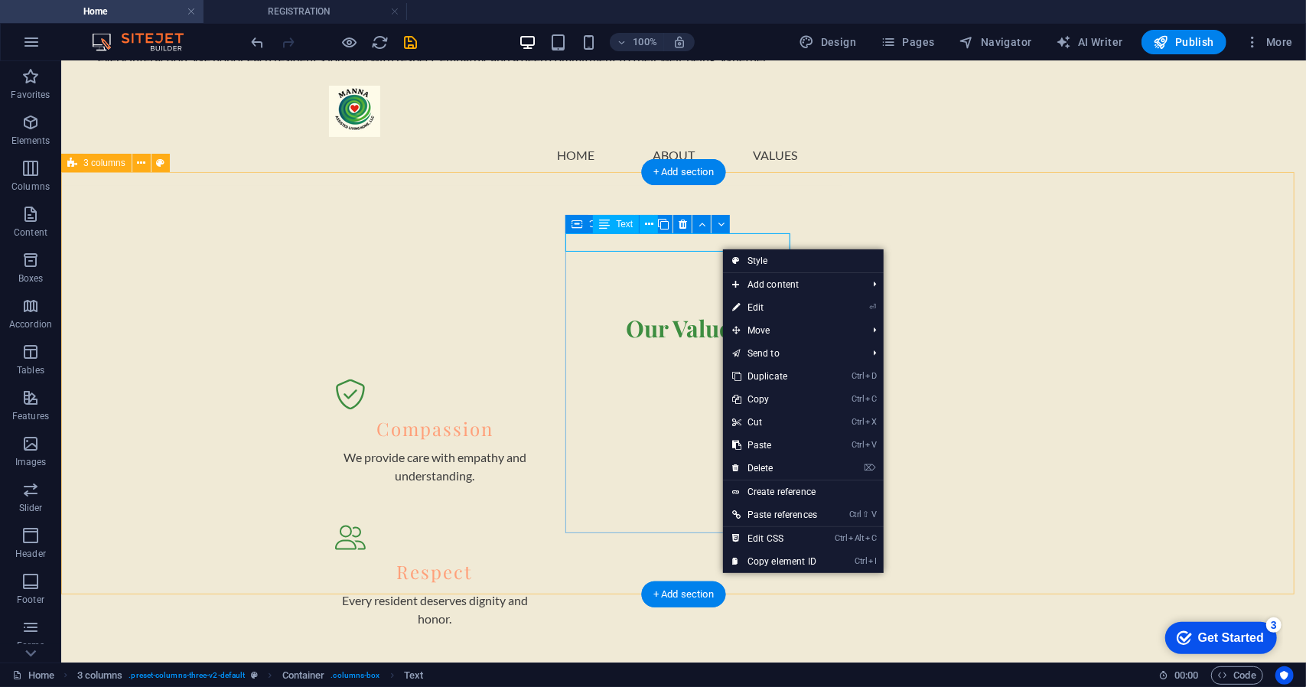
click at [773, 461] on link "⌦ Delete" at bounding box center [774, 468] width 103 height 23
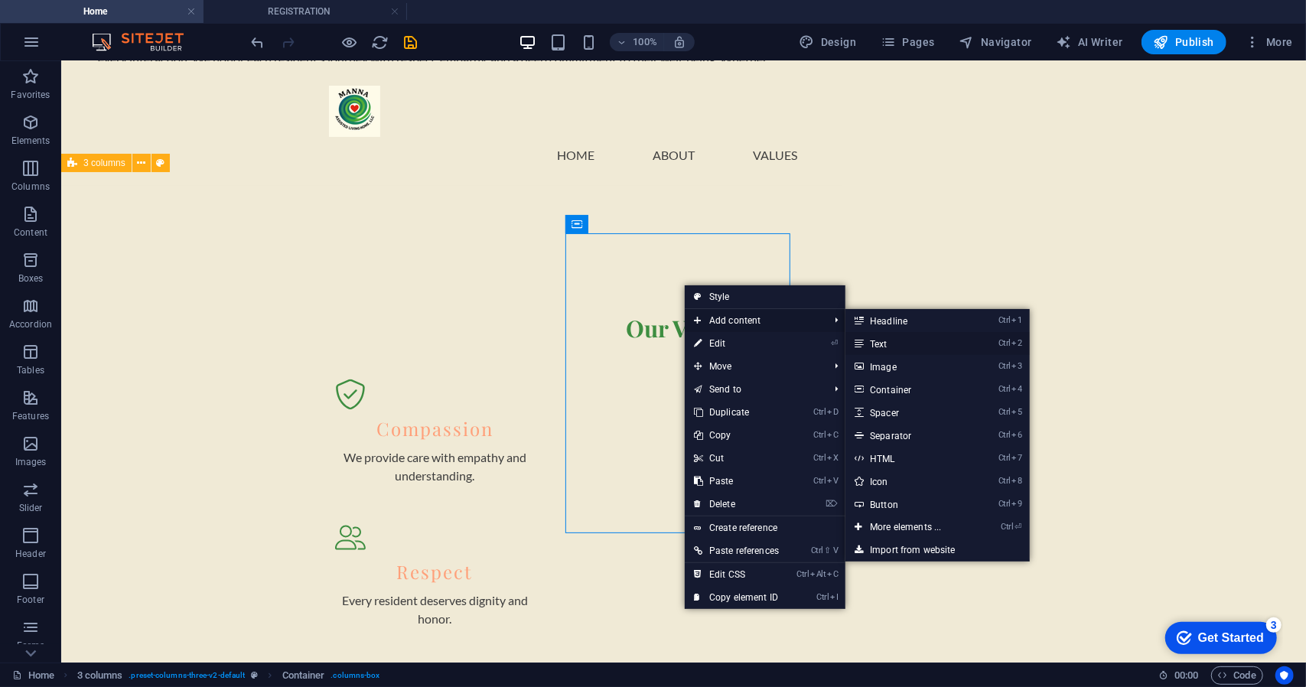
click at [885, 342] on link "Ctrl 2 Text" at bounding box center [908, 343] width 126 height 23
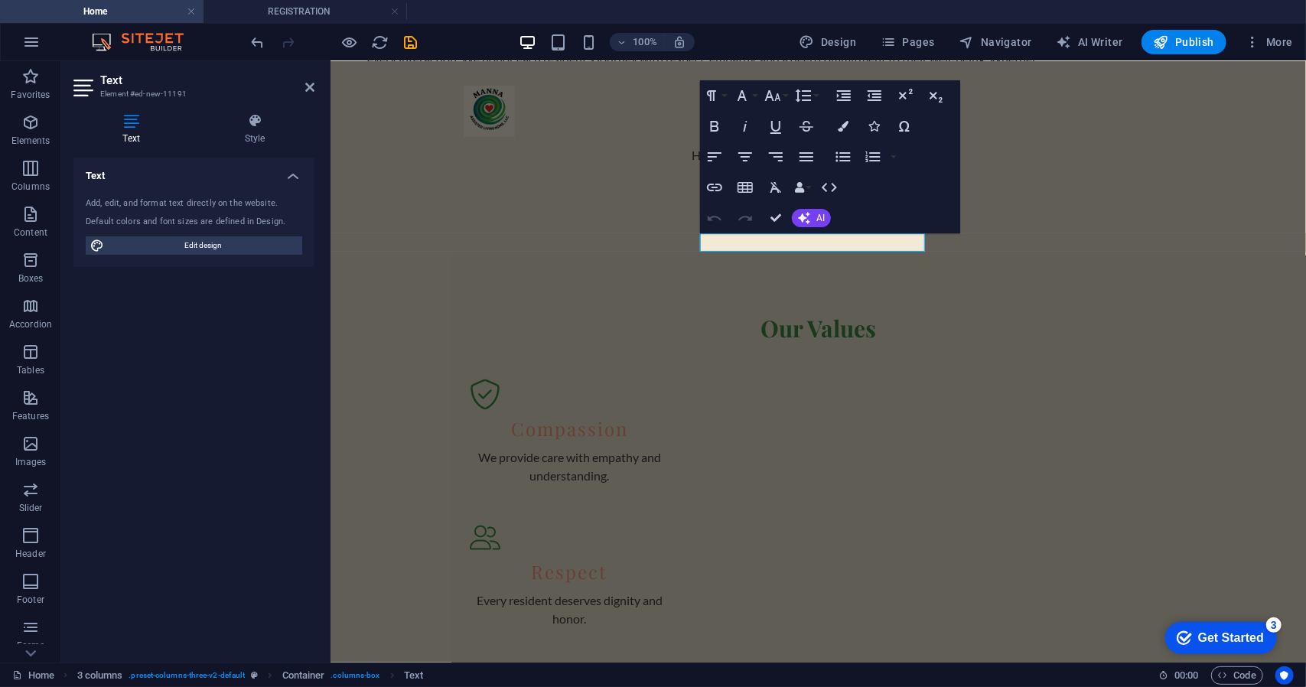
click at [301, 174] on h4 "Text" at bounding box center [193, 172] width 241 height 28
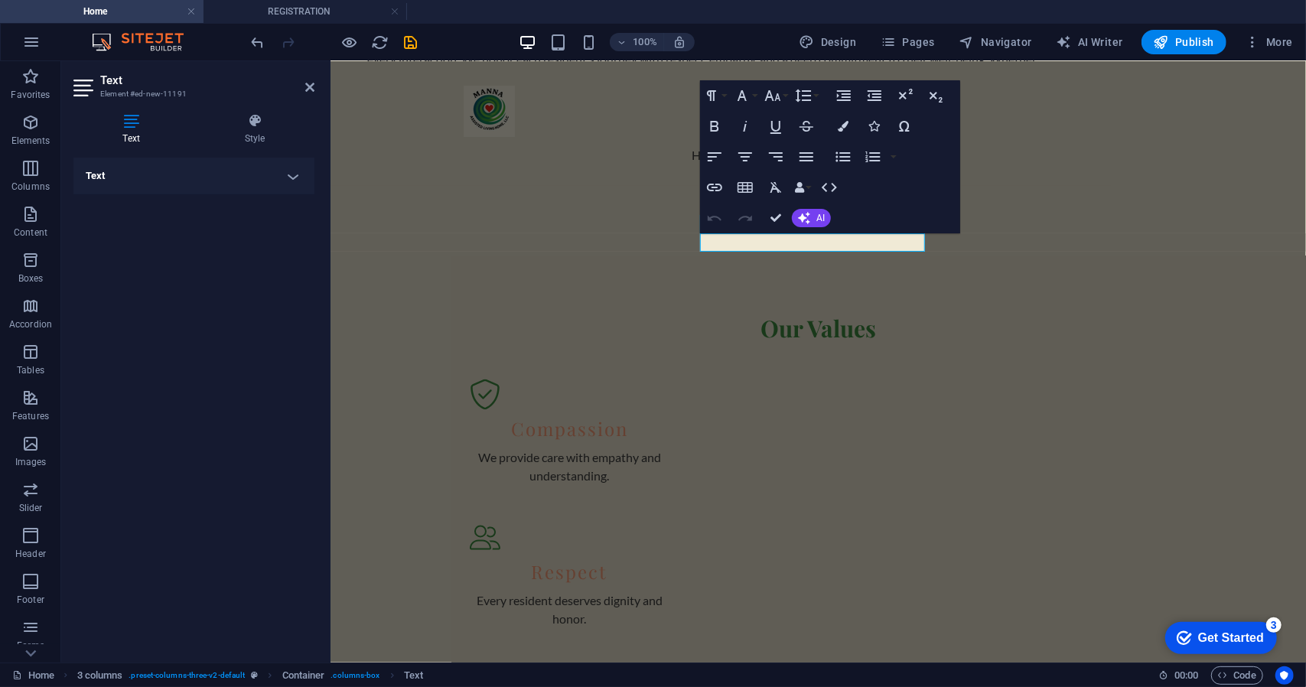
click at [301, 174] on h4 "Text" at bounding box center [193, 176] width 241 height 37
